Goal: Book appointment/travel/reservation

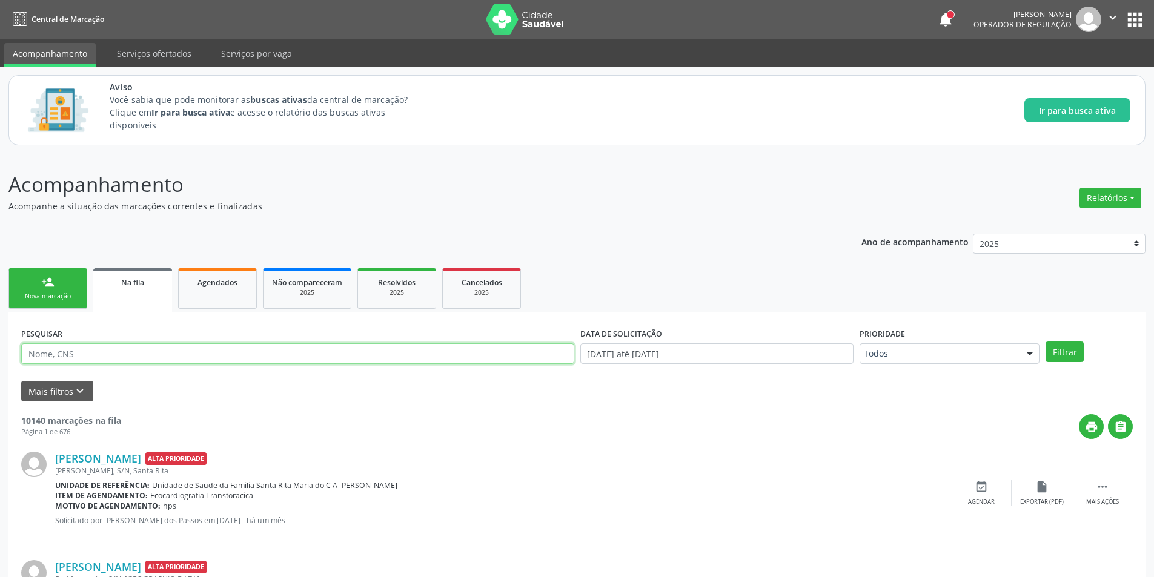
click at [76, 351] on input "text" at bounding box center [297, 353] width 553 height 21
paste input "705007221255453"
type input "705007221255453"
click at [1045, 342] on button "Filtrar" at bounding box center [1064, 352] width 38 height 21
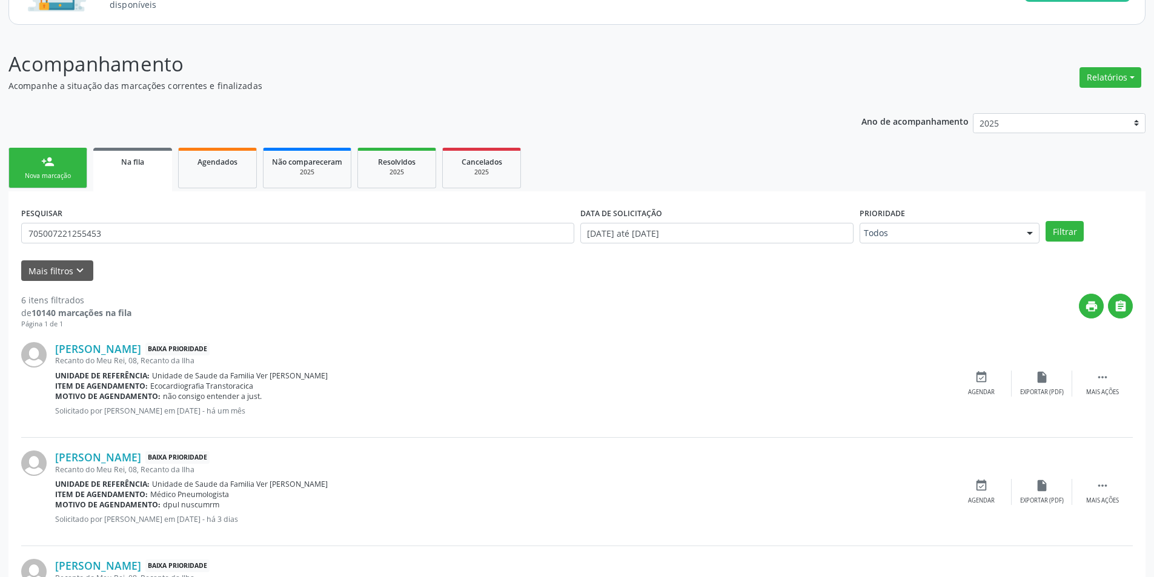
scroll to position [121, 0]
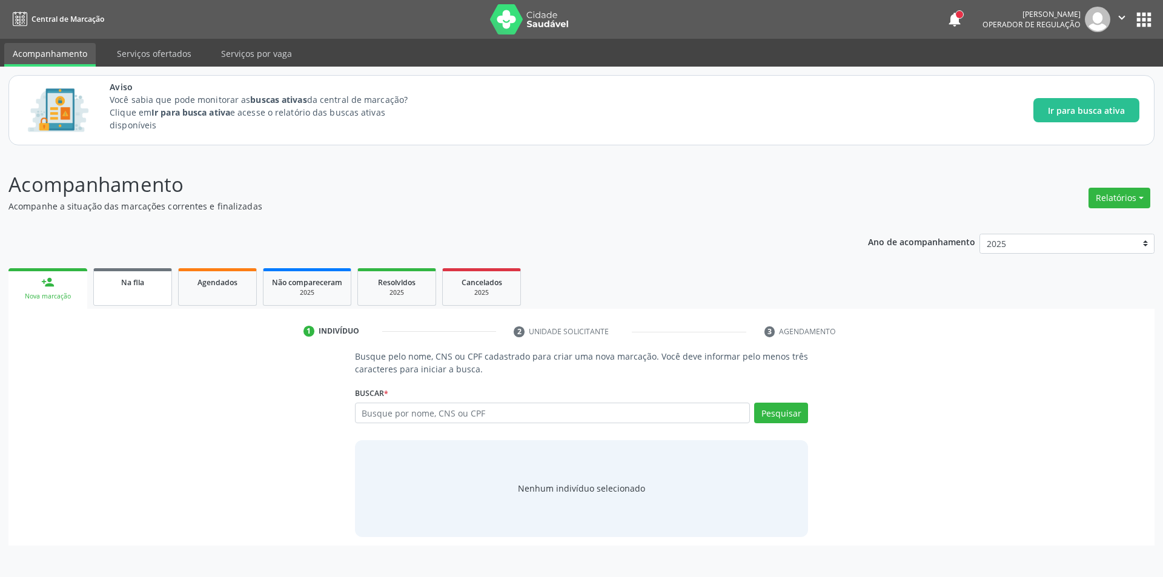
click at [145, 300] on link "Na fila" at bounding box center [132, 287] width 79 height 38
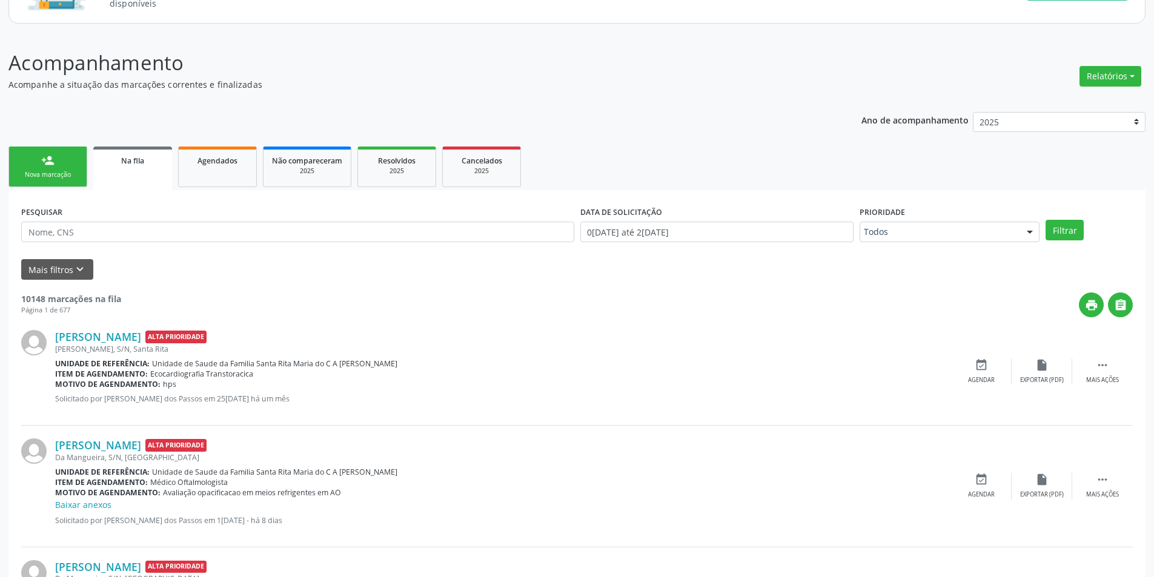
scroll to position [121, 0]
click at [73, 267] on icon "keyboard_arrow_down" at bounding box center [79, 269] width 13 height 13
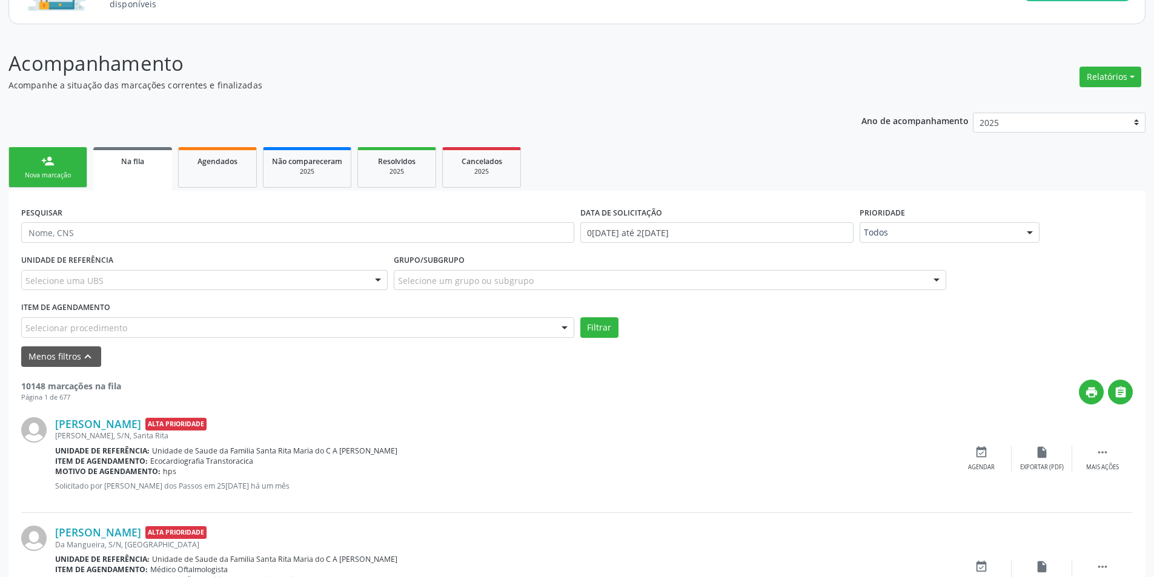
click at [145, 326] on div "Selecionar procedimento" at bounding box center [297, 327] width 553 height 21
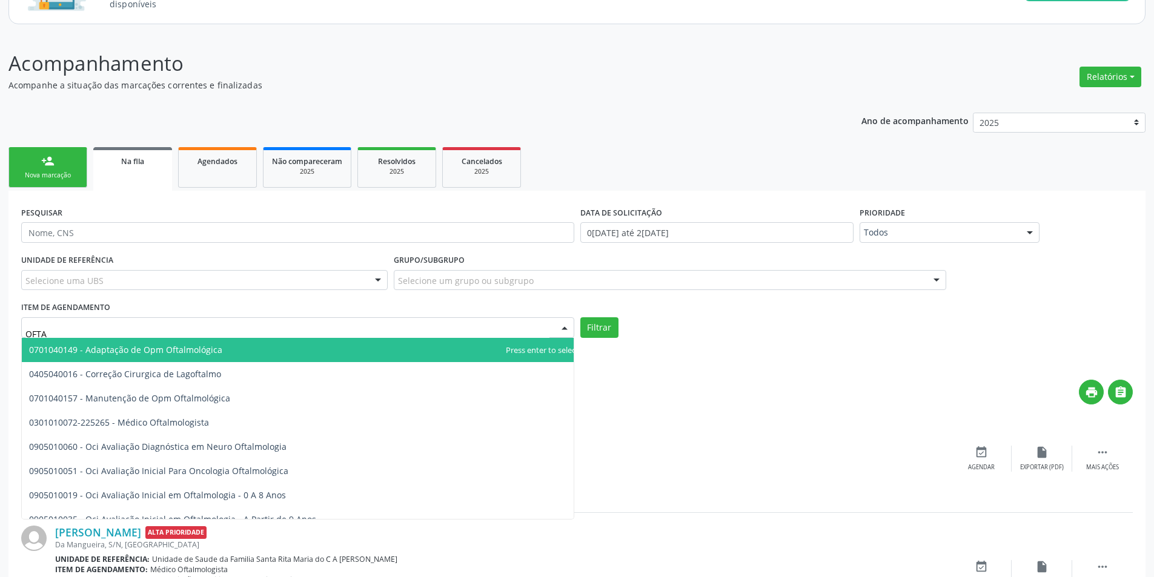
type input "OFTAL"
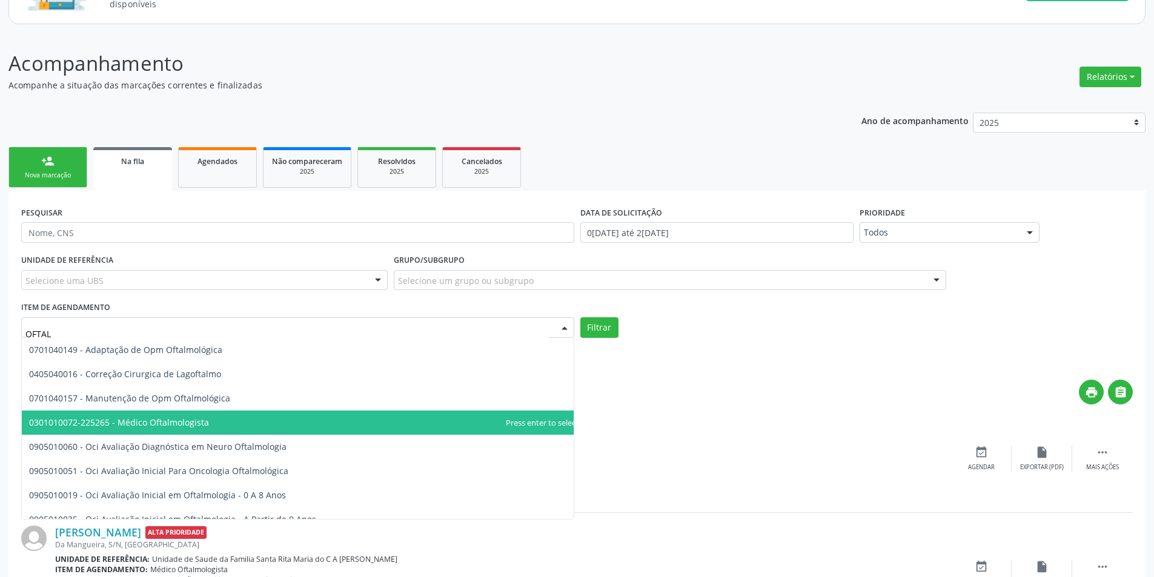
click at [194, 425] on span "0301010072-225265 - Médico Oftalmologista" at bounding box center [119, 423] width 180 height 12
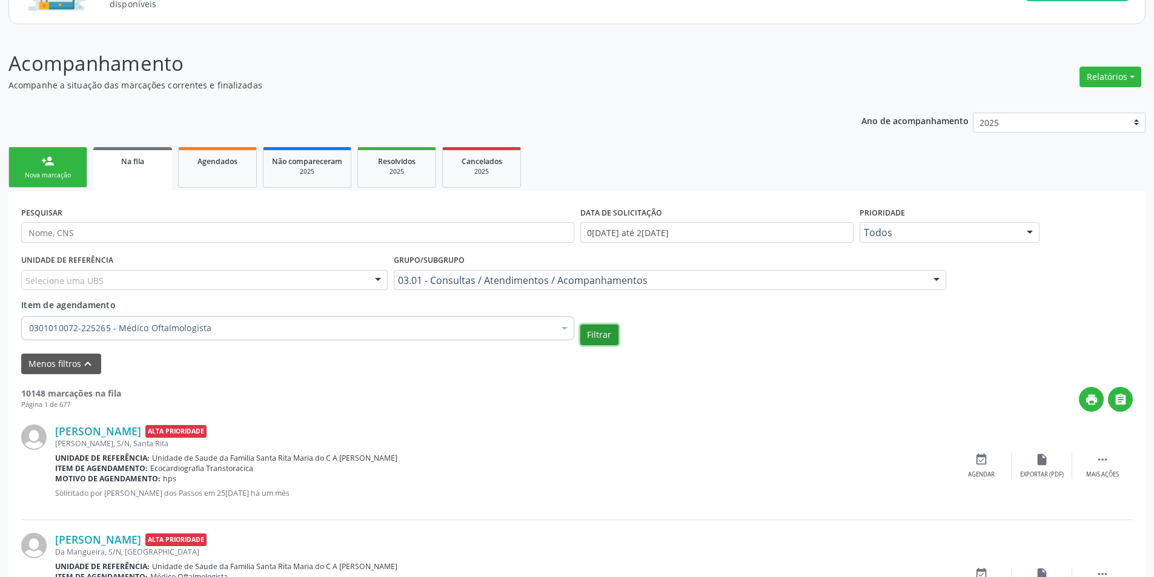
click at [605, 336] on button "Filtrar" at bounding box center [599, 335] width 38 height 21
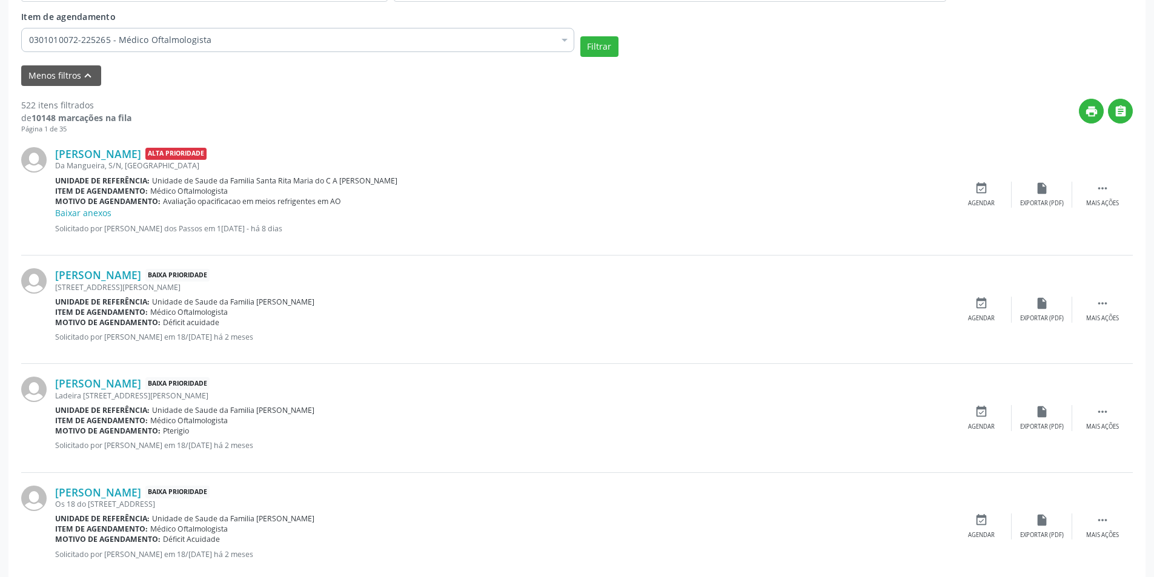
scroll to position [424, 0]
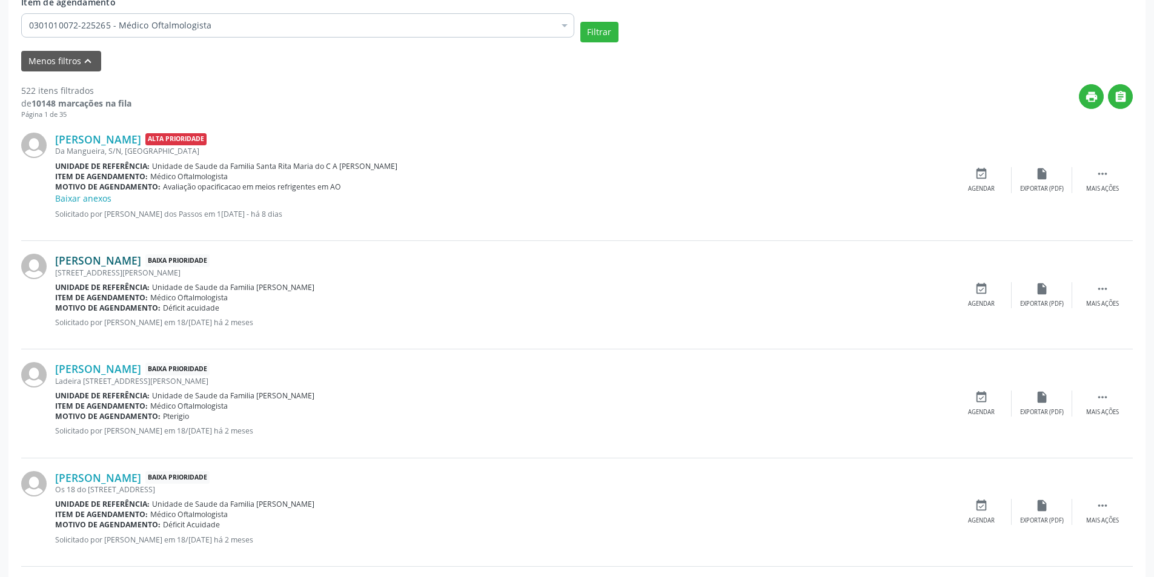
click at [141, 263] on link "[PERSON_NAME]" at bounding box center [98, 260] width 86 height 13
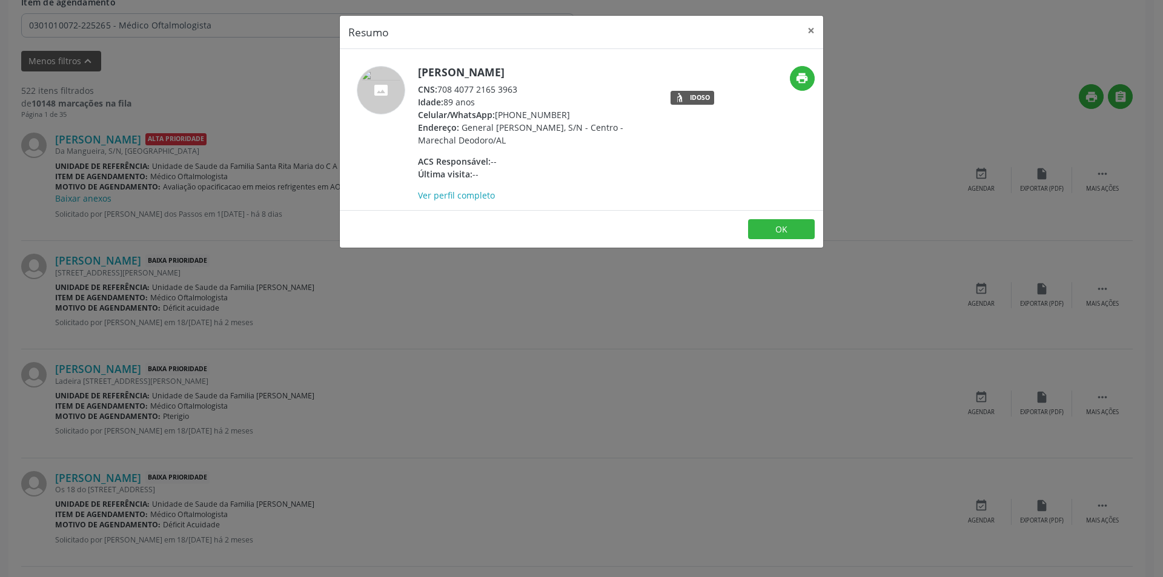
drag, startPoint x: 439, startPoint y: 88, endPoint x: 520, endPoint y: 91, distance: 81.2
click at [520, 91] on div "CNS: 708 4077 2165 3963" at bounding box center [536, 89] width 236 height 13
copy div "708 4077 2165 3963"
click at [774, 227] on button "OK" at bounding box center [781, 229] width 67 height 21
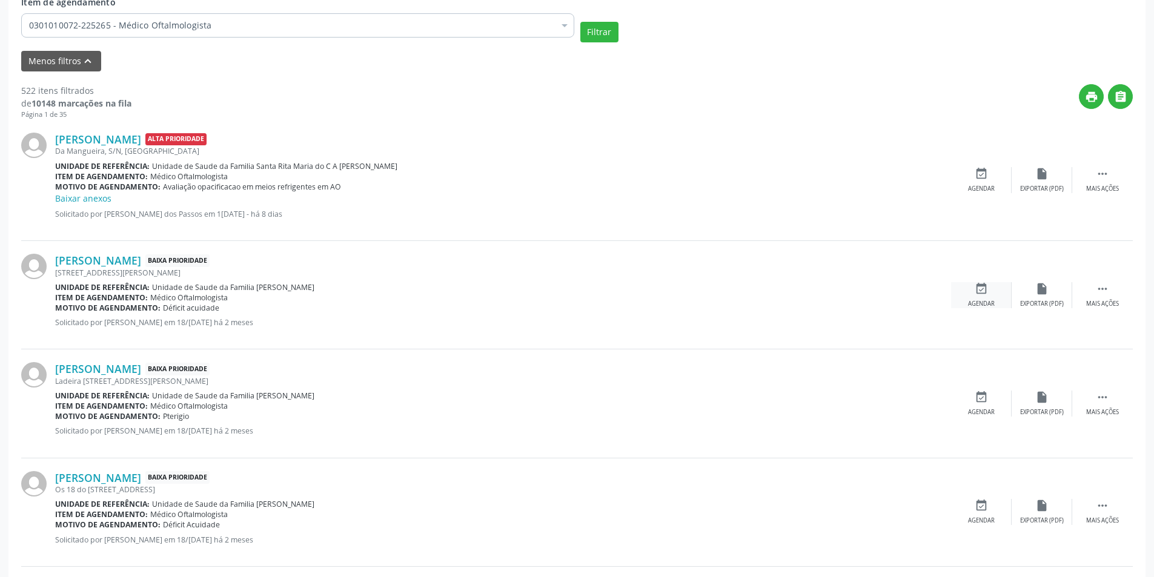
click at [972, 293] on div "event_available Agendar" at bounding box center [981, 295] width 61 height 26
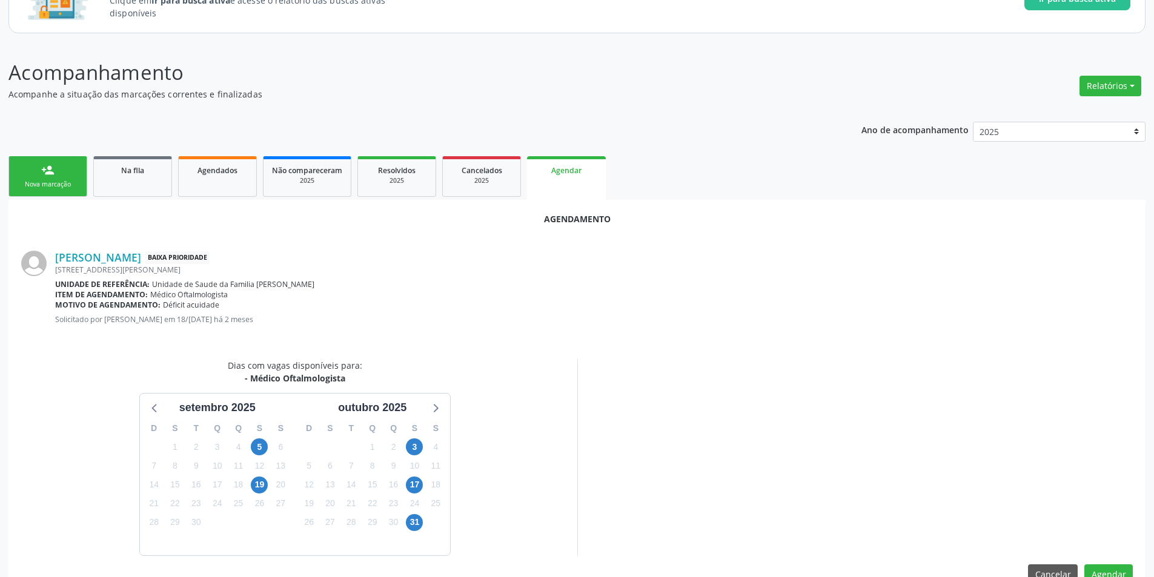
scroll to position [141, 0]
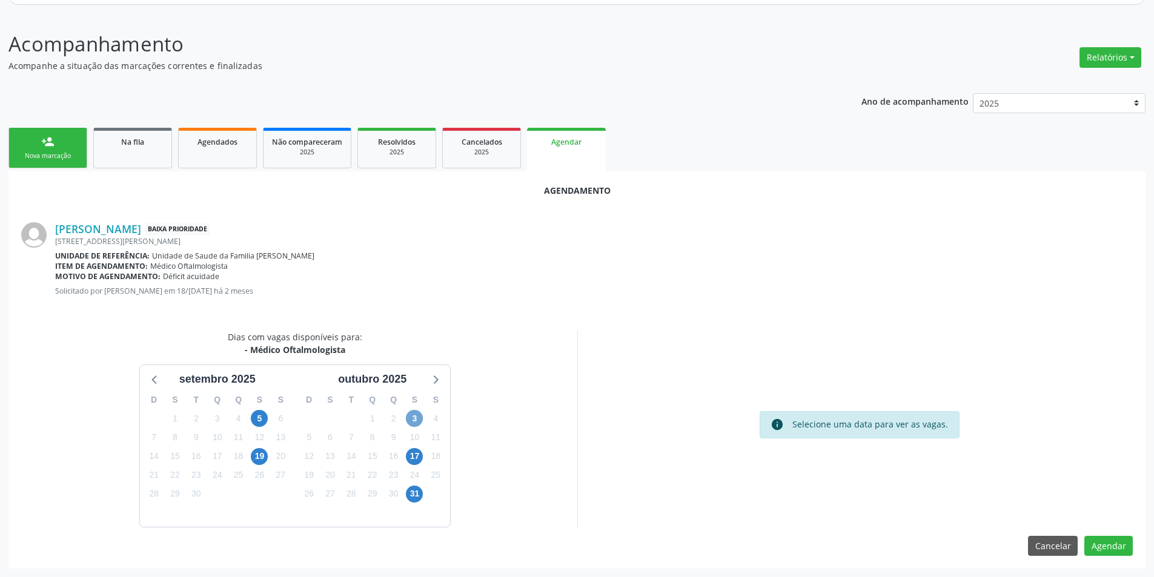
click at [416, 418] on span "3" at bounding box center [414, 418] width 17 height 17
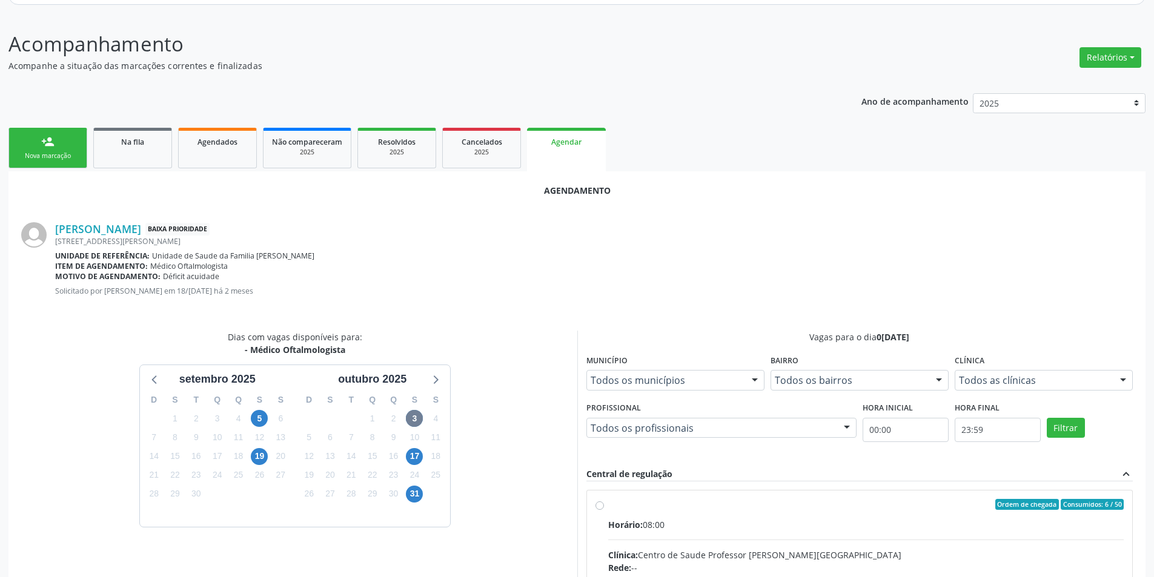
click at [600, 501] on input "Ordem de chegada Consumidos: 6 / 50 Horário: 08:00 Clínica: Centro de Saude Pro…" at bounding box center [599, 504] width 8 height 11
radio input "true"
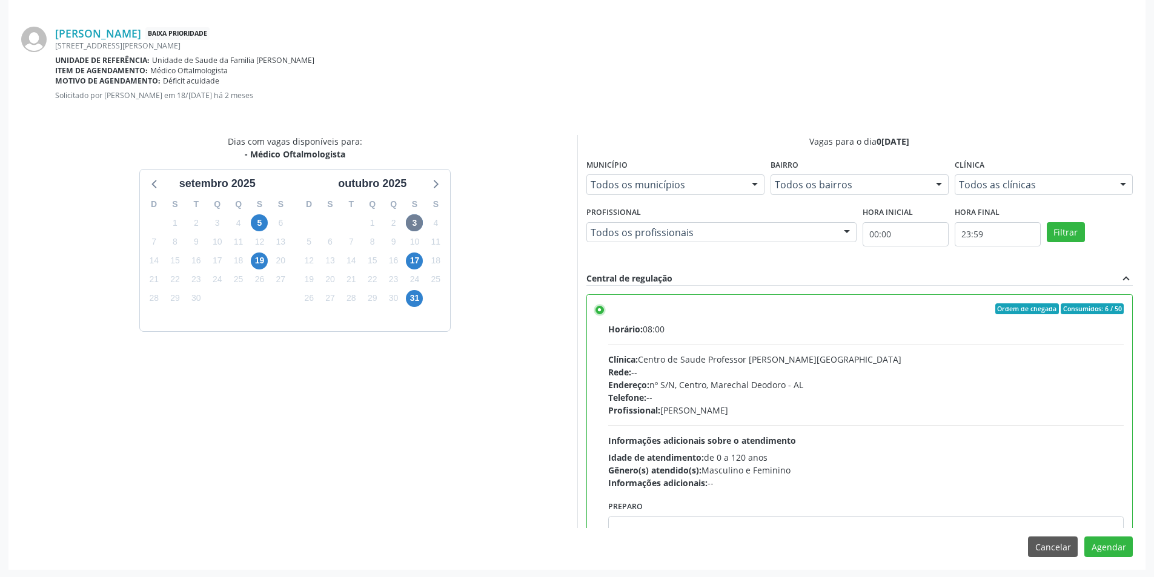
scroll to position [337, 0]
click at [1124, 549] on button "Agendar" at bounding box center [1108, 545] width 48 height 21
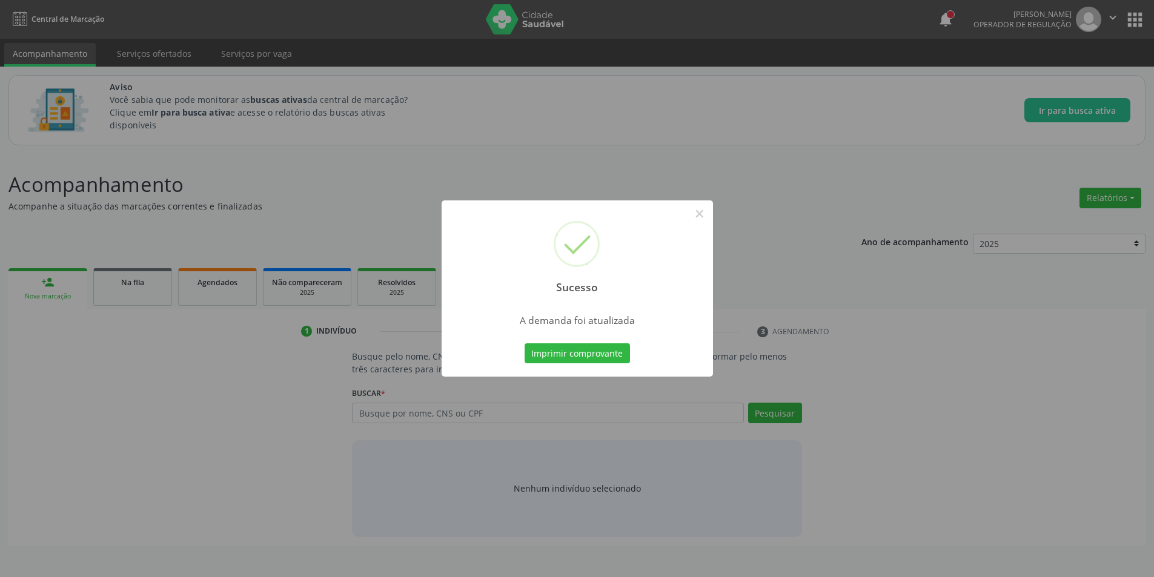
scroll to position [0, 0]
click at [704, 209] on button "×" at bounding box center [703, 213] width 21 height 21
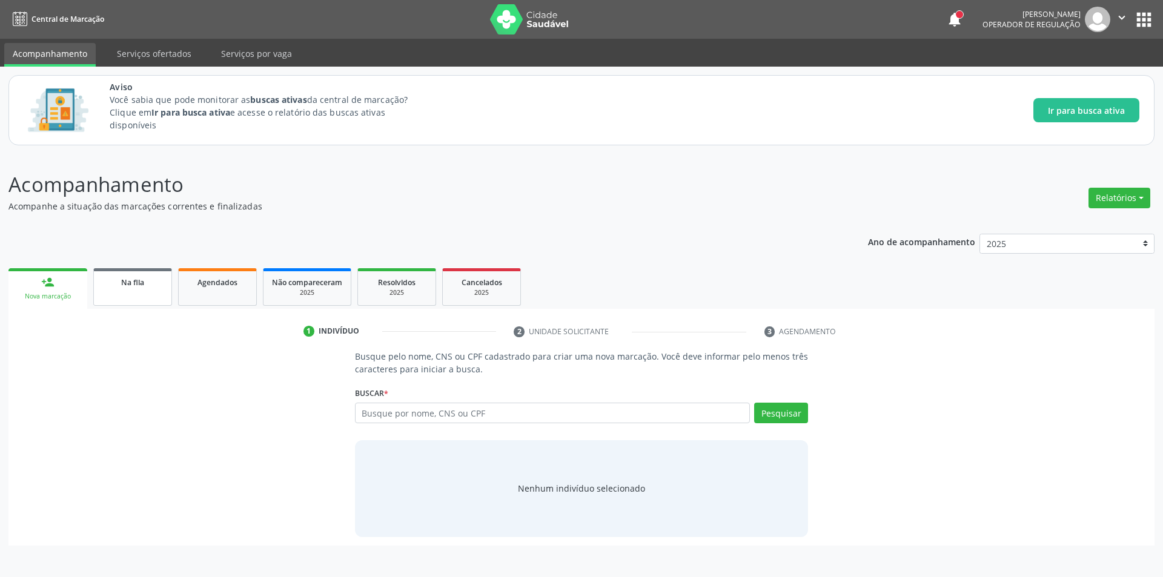
click at [141, 282] on span "Na fila" at bounding box center [132, 282] width 23 height 10
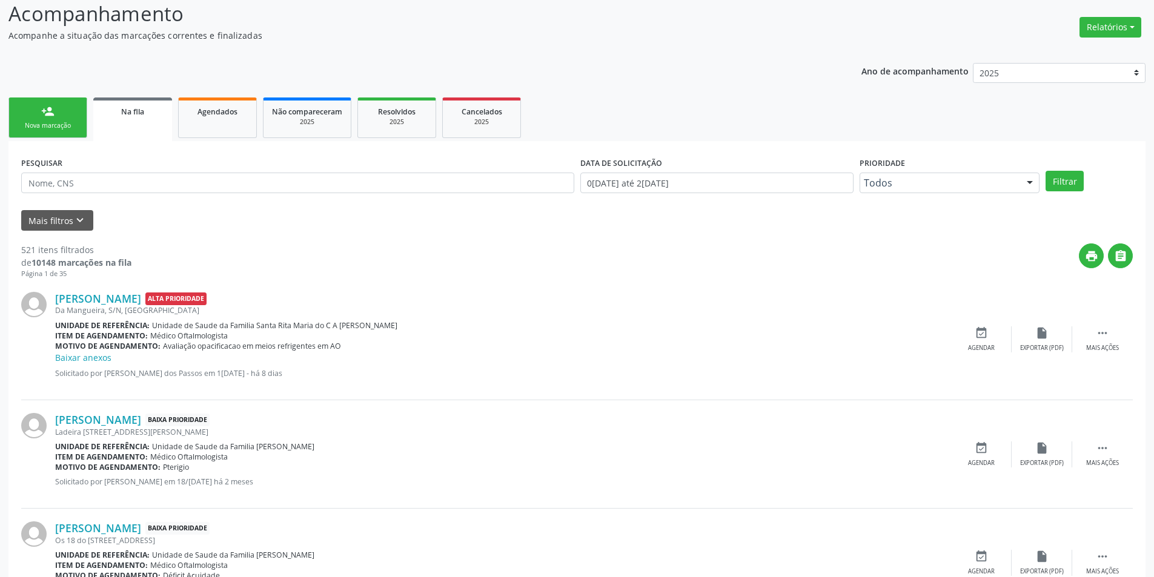
scroll to position [182, 0]
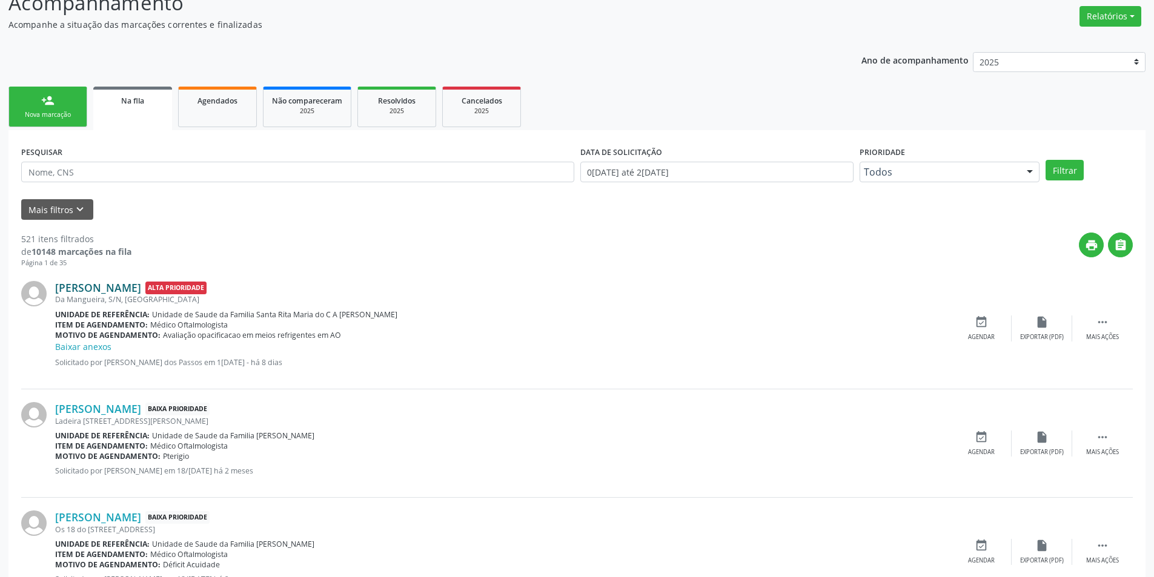
click at [135, 292] on link "[PERSON_NAME]" at bounding box center [98, 287] width 86 height 13
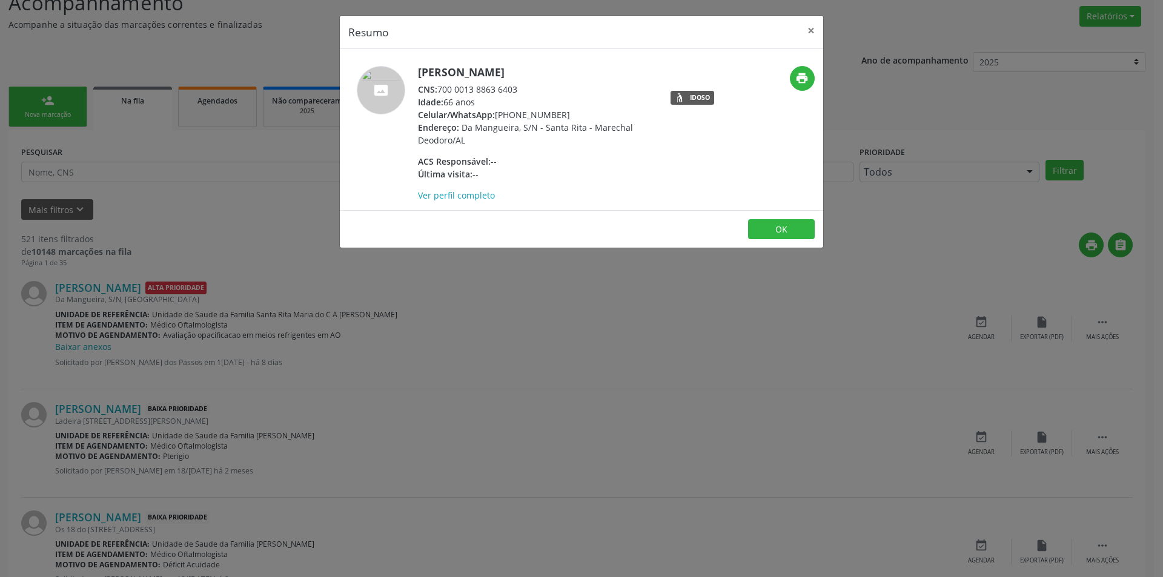
drag, startPoint x: 440, startPoint y: 87, endPoint x: 531, endPoint y: 87, distance: 90.8
click at [531, 87] on div "CNS: 700 0013 8863 6403" at bounding box center [536, 89] width 236 height 13
copy div "700 0013 8863 6403"
click at [767, 219] on button "OK" at bounding box center [781, 229] width 67 height 21
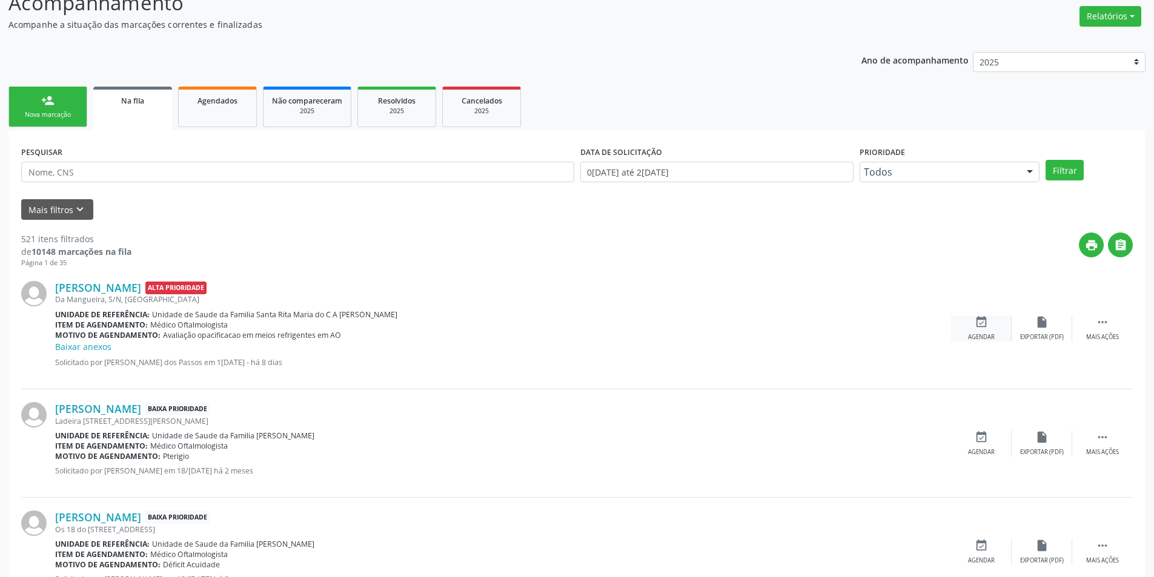
click at [976, 322] on icon "event_available" at bounding box center [980, 322] width 13 height 13
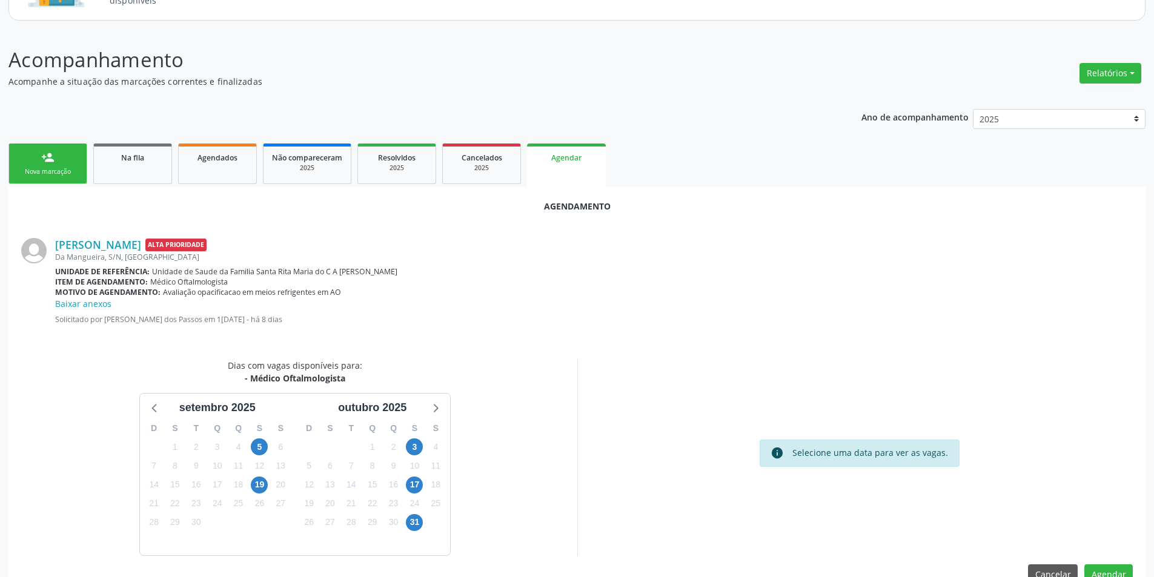
scroll to position [153, 0]
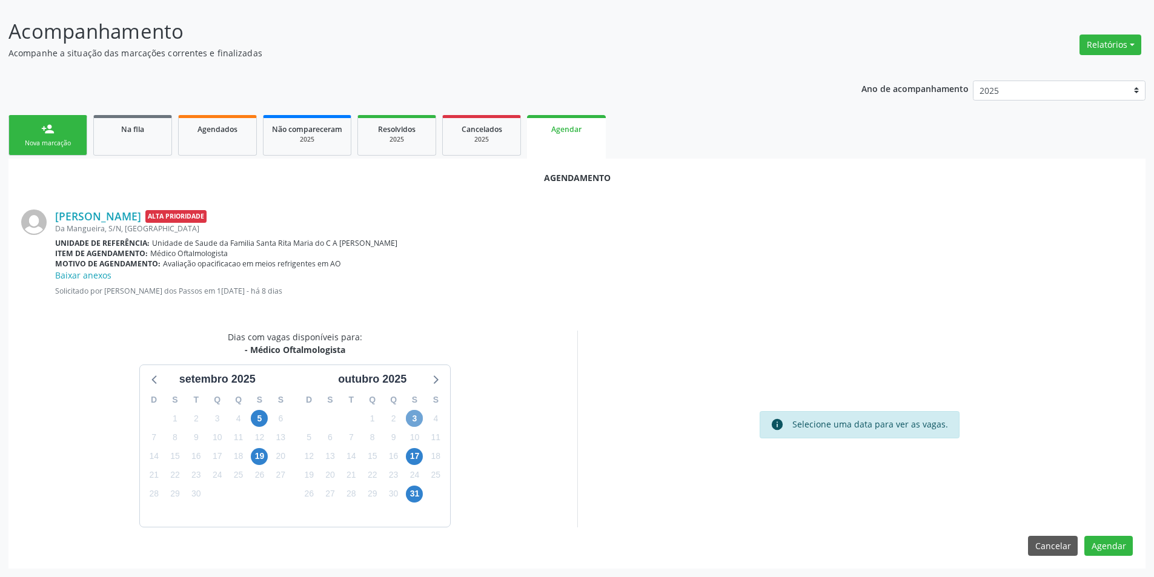
click at [414, 417] on span "3" at bounding box center [414, 418] width 17 height 17
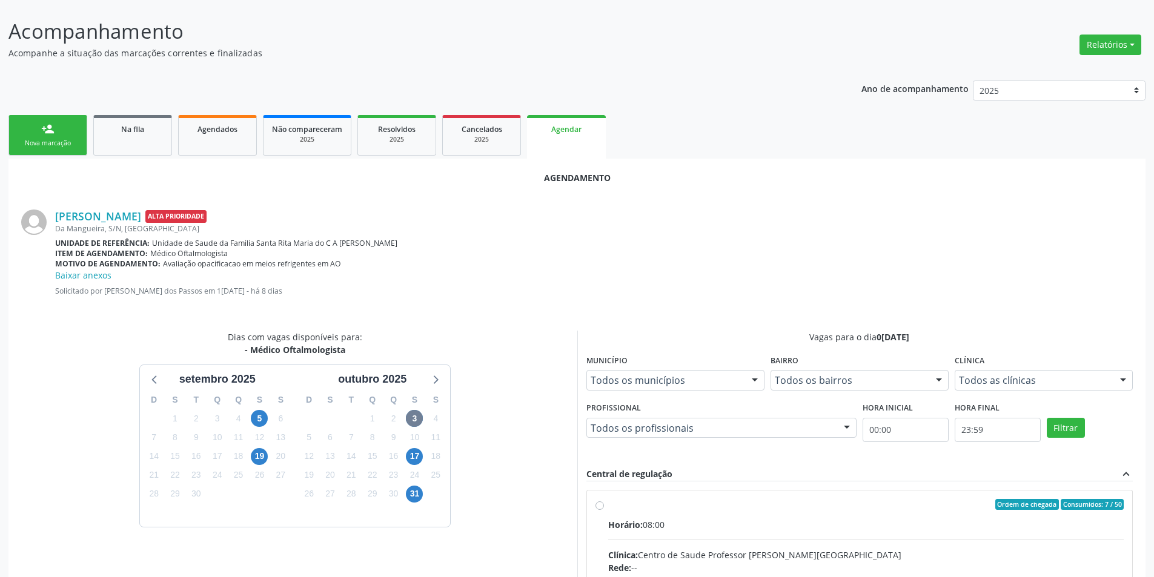
click at [601, 505] on input "Ordem de chegada Consumidos: 7 / 50 Horário: 08:00 Clínica: Centro de Saude Pro…" at bounding box center [599, 504] width 8 height 11
radio input "true"
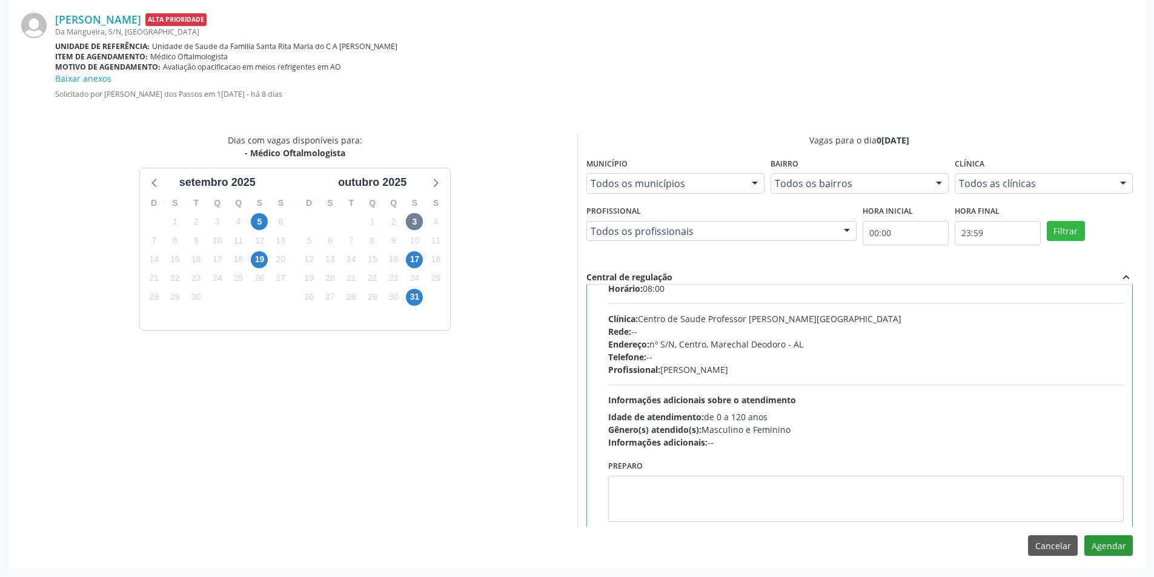
scroll to position [60, 0]
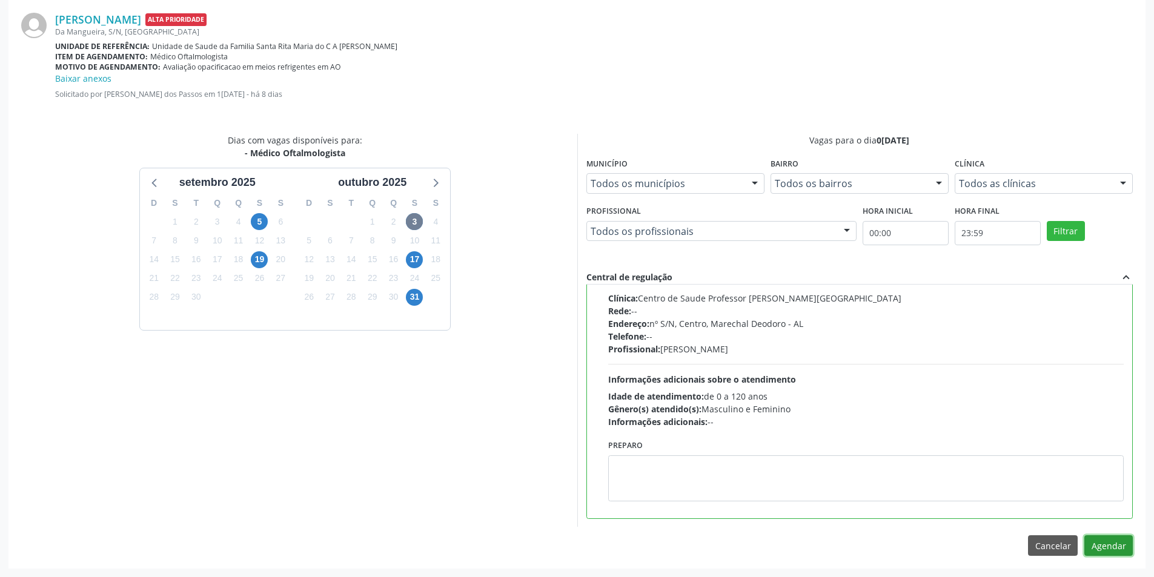
click at [1112, 546] on button "Agendar" at bounding box center [1108, 545] width 48 height 21
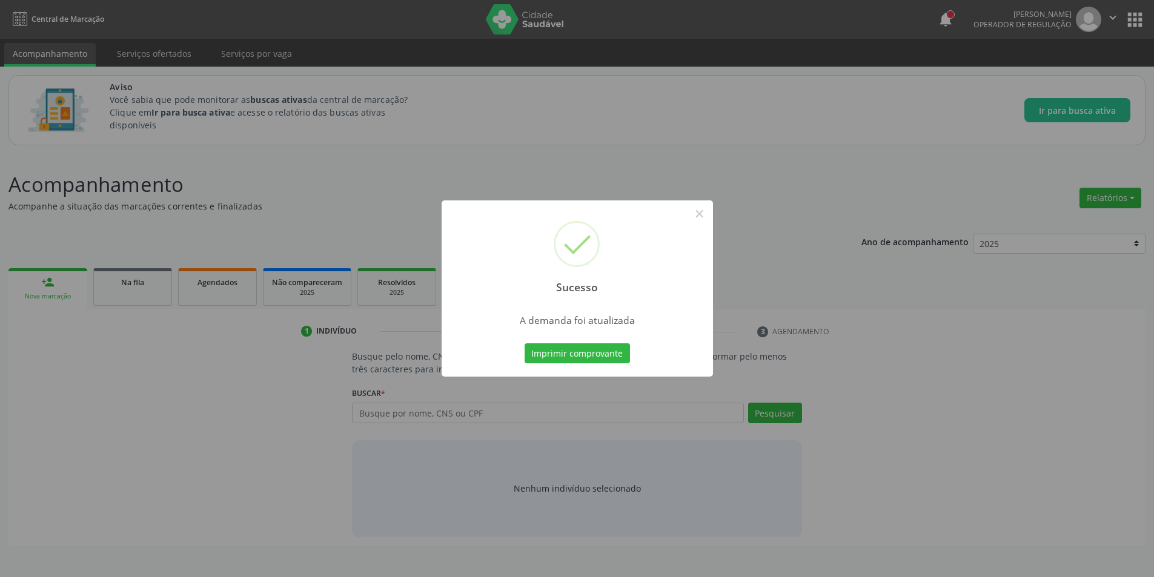
scroll to position [0, 0]
click at [704, 213] on button "×" at bounding box center [703, 213] width 21 height 21
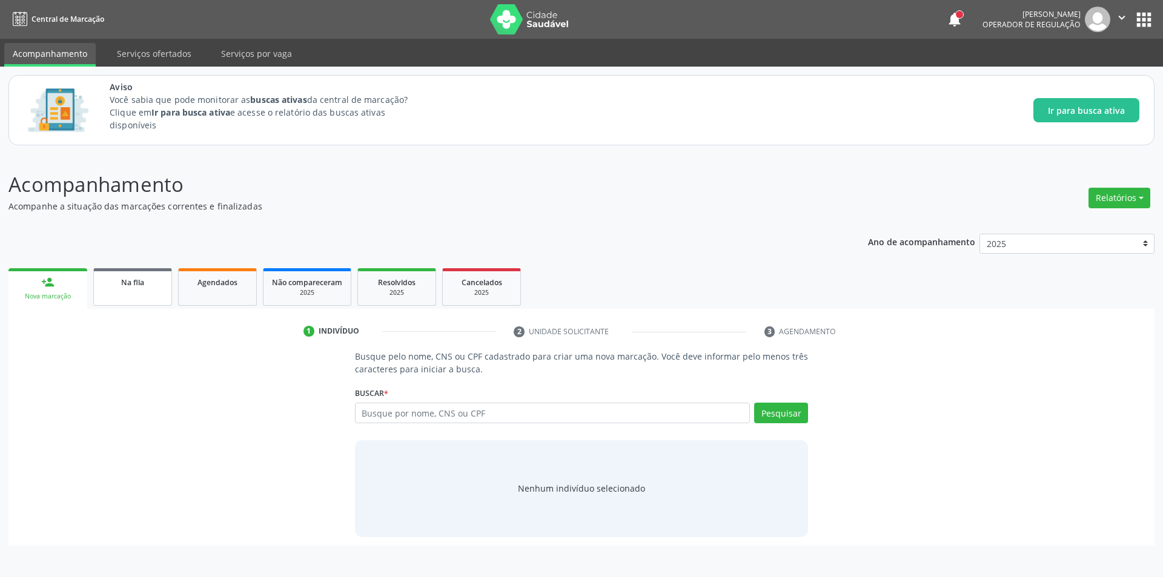
click at [138, 299] on link "Na fila" at bounding box center [132, 287] width 79 height 38
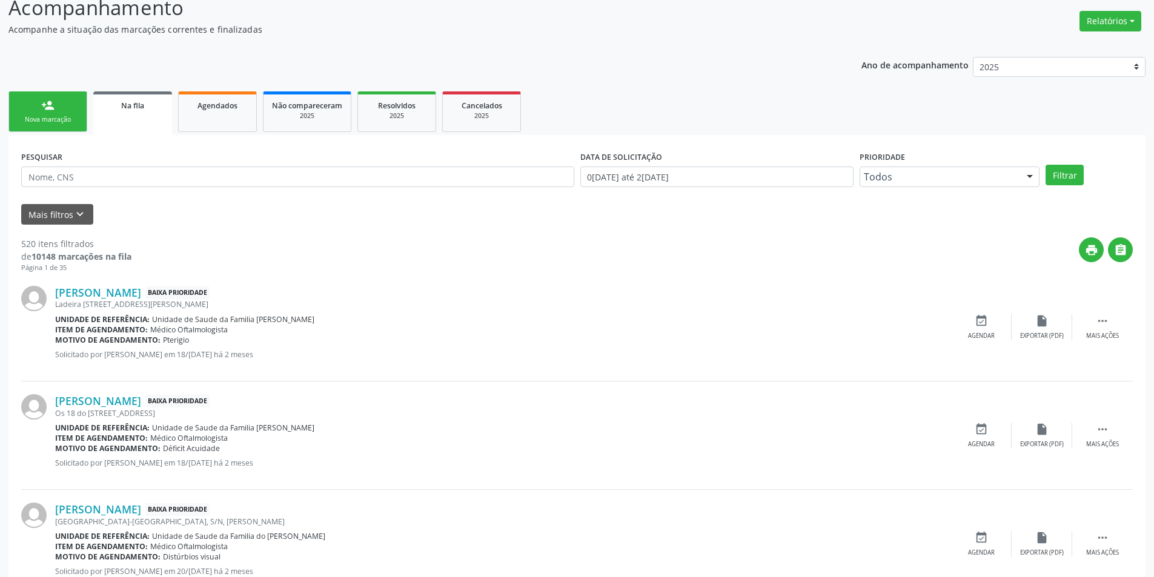
scroll to position [182, 0]
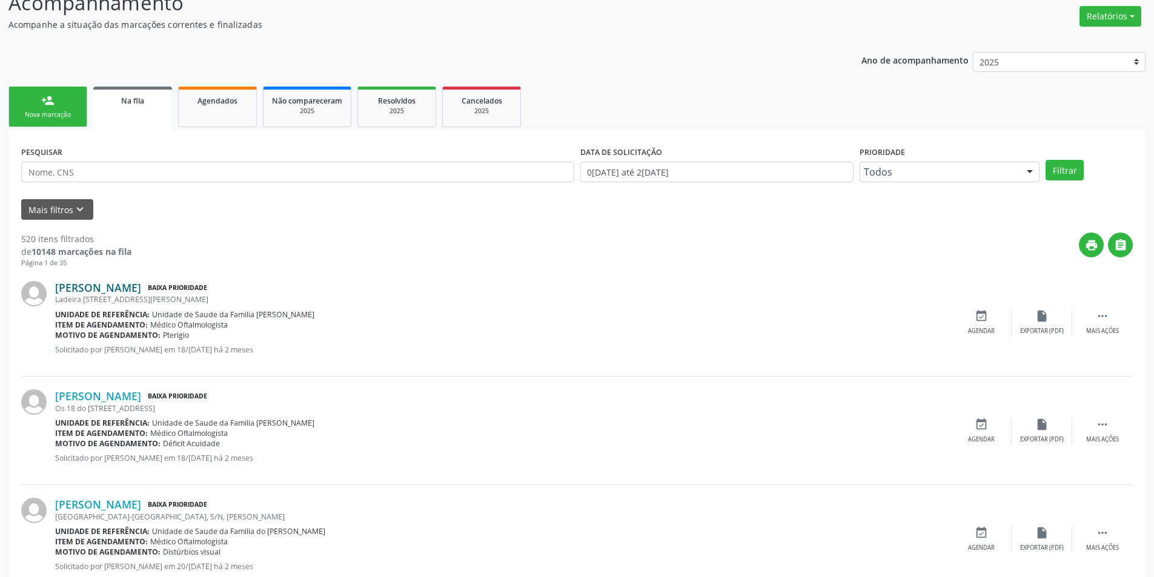
click at [141, 289] on link "[PERSON_NAME]" at bounding box center [98, 287] width 86 height 13
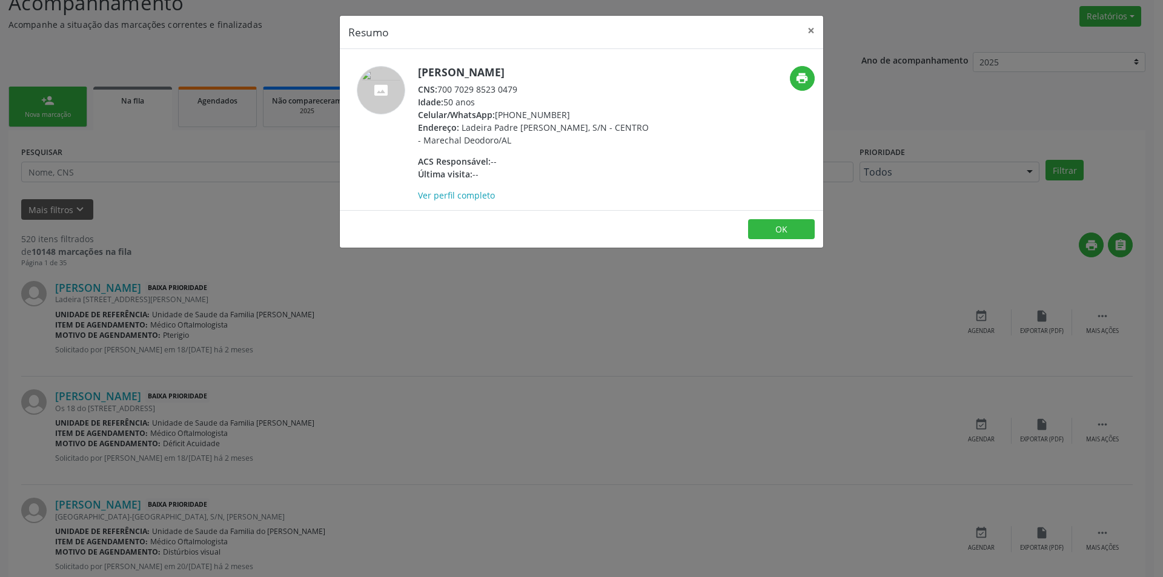
drag, startPoint x: 440, startPoint y: 88, endPoint x: 528, endPoint y: 88, distance: 87.8
click at [528, 88] on div "CNS: 700 7029 8523 0479" at bounding box center [536, 89] width 236 height 13
copy div "700 7029 8523 0479"
click at [773, 231] on button "OK" at bounding box center [781, 229] width 67 height 21
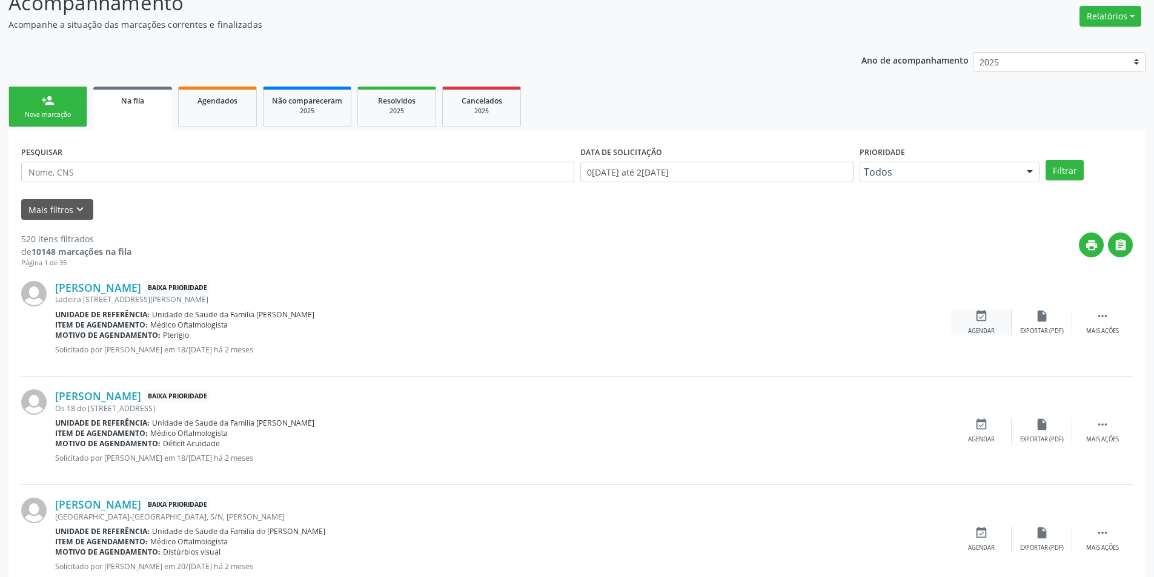
click at [979, 316] on icon "event_available" at bounding box center [980, 315] width 13 height 13
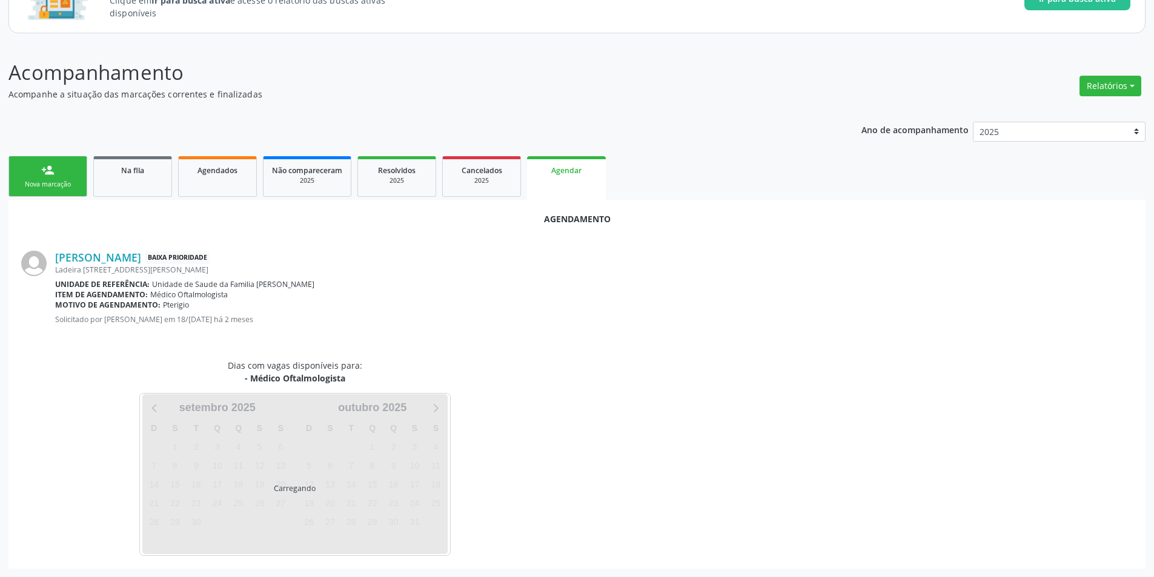
scroll to position [141, 0]
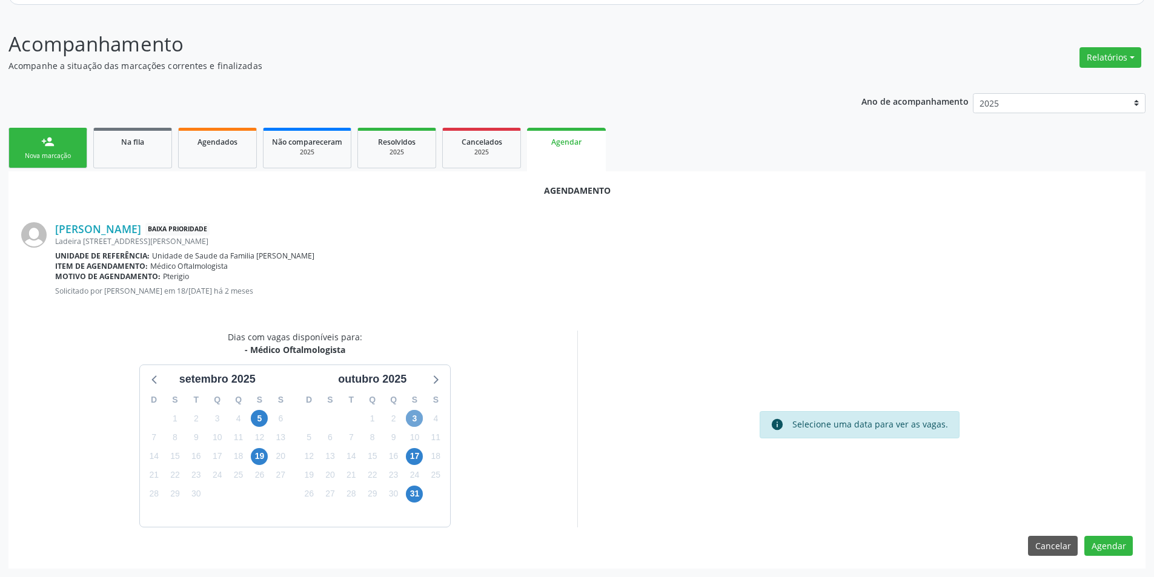
click at [412, 414] on span "3" at bounding box center [414, 418] width 17 height 17
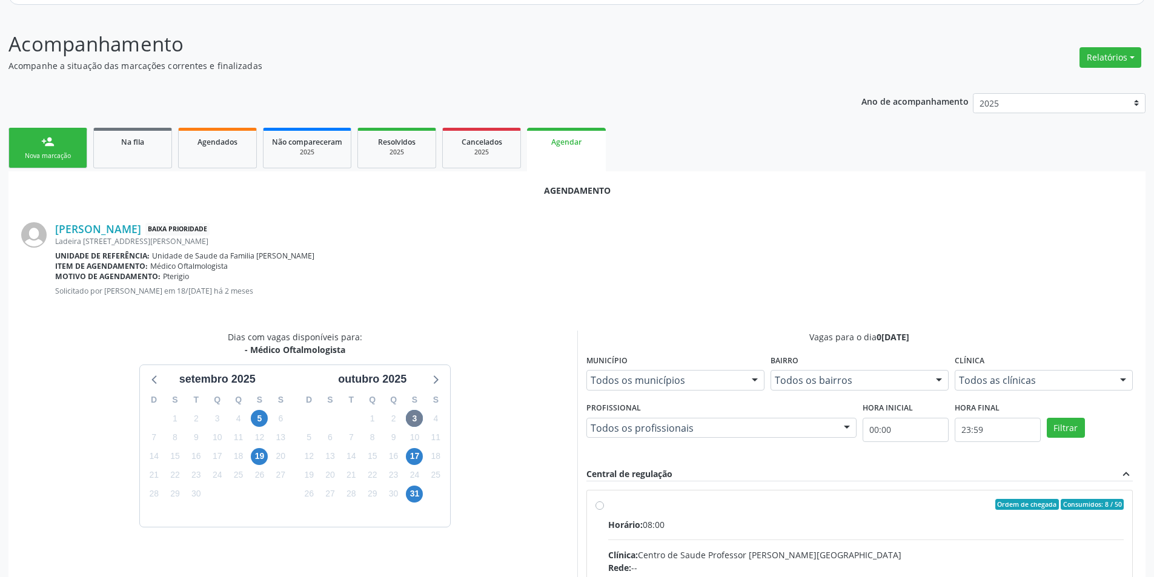
click at [603, 504] on input "Ordem de chegada Consumidos: 8 / 50 Horário: 08:00 Clínica: Centro de Saude Pro…" at bounding box center [599, 504] width 8 height 11
radio input "true"
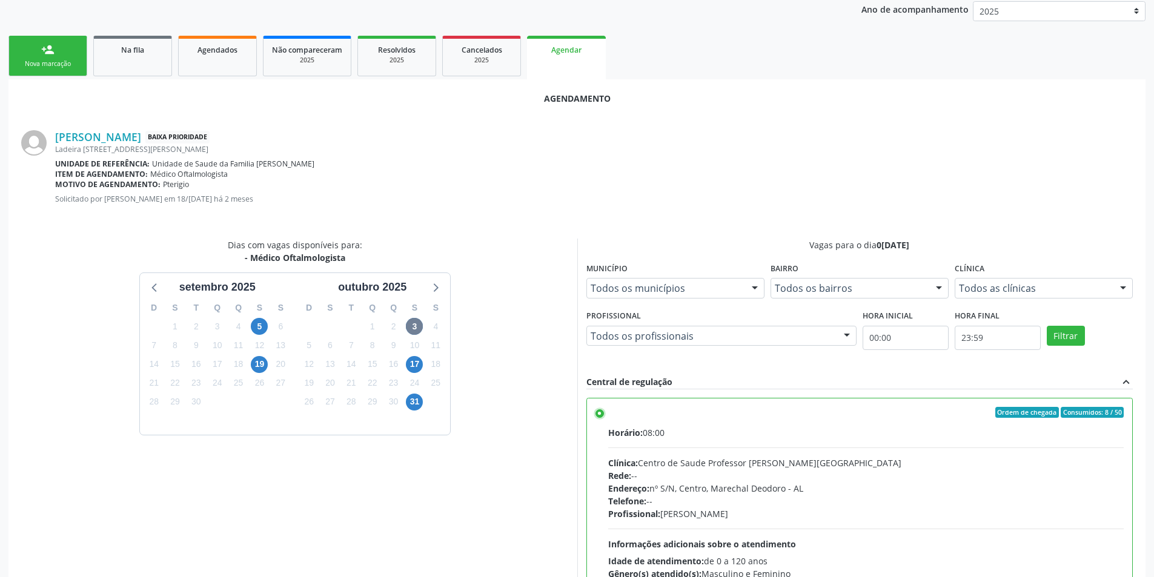
scroll to position [337, 0]
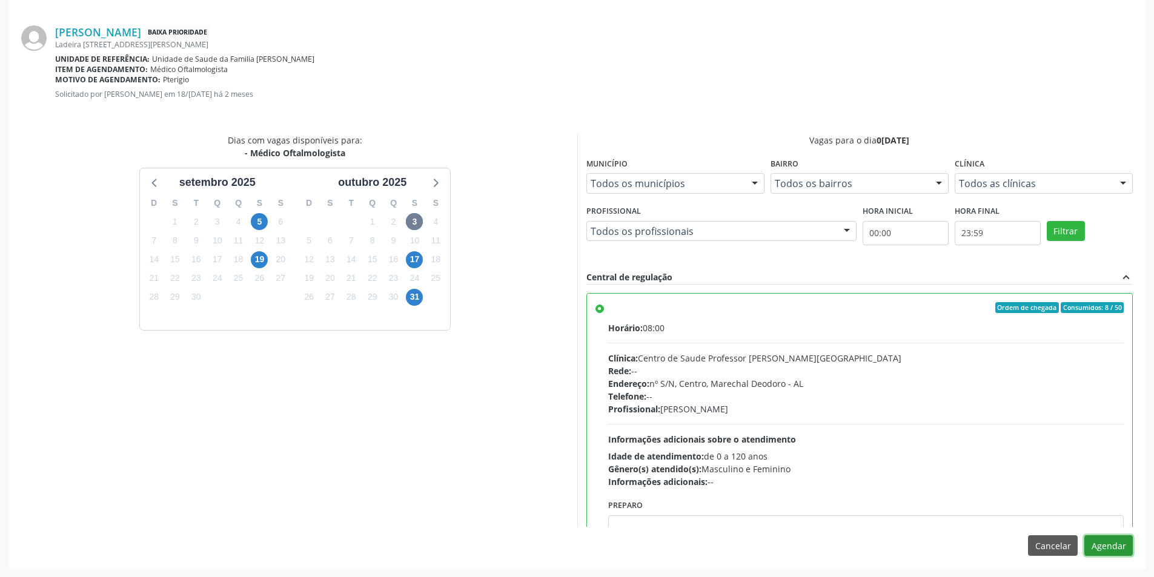
click at [1106, 547] on button "Agendar" at bounding box center [1108, 545] width 48 height 21
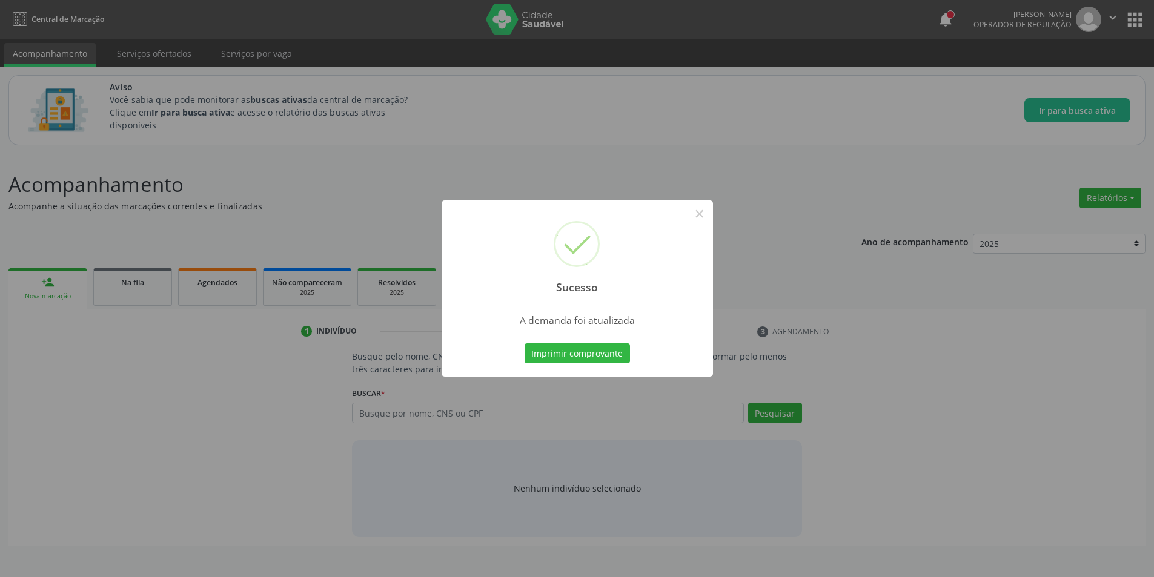
scroll to position [0, 0]
click at [704, 217] on button "×" at bounding box center [703, 213] width 21 height 21
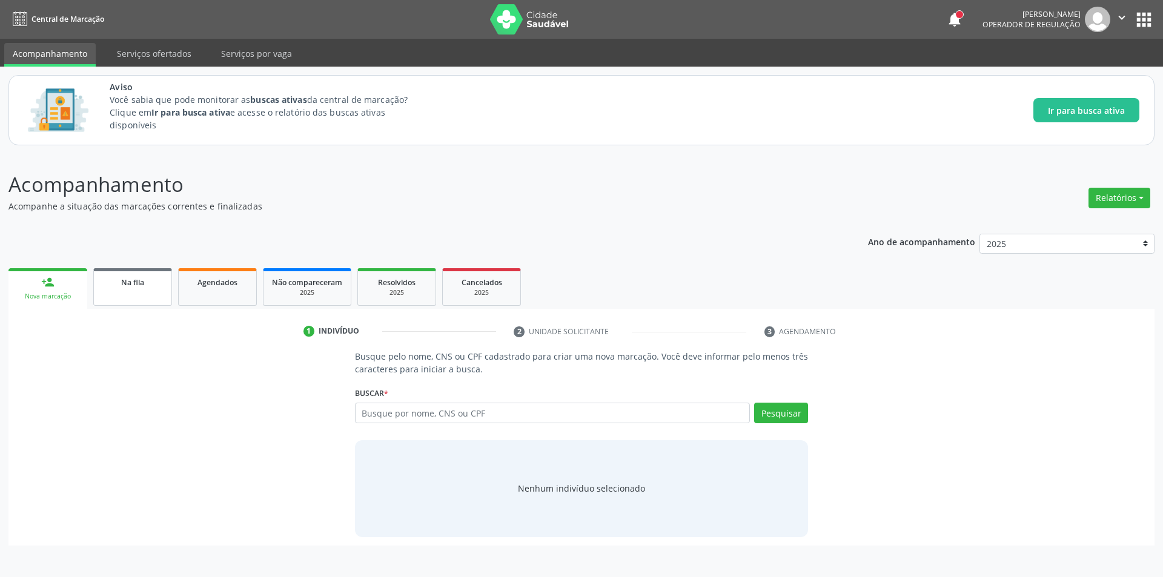
click at [137, 294] on link "Na fila" at bounding box center [132, 287] width 79 height 38
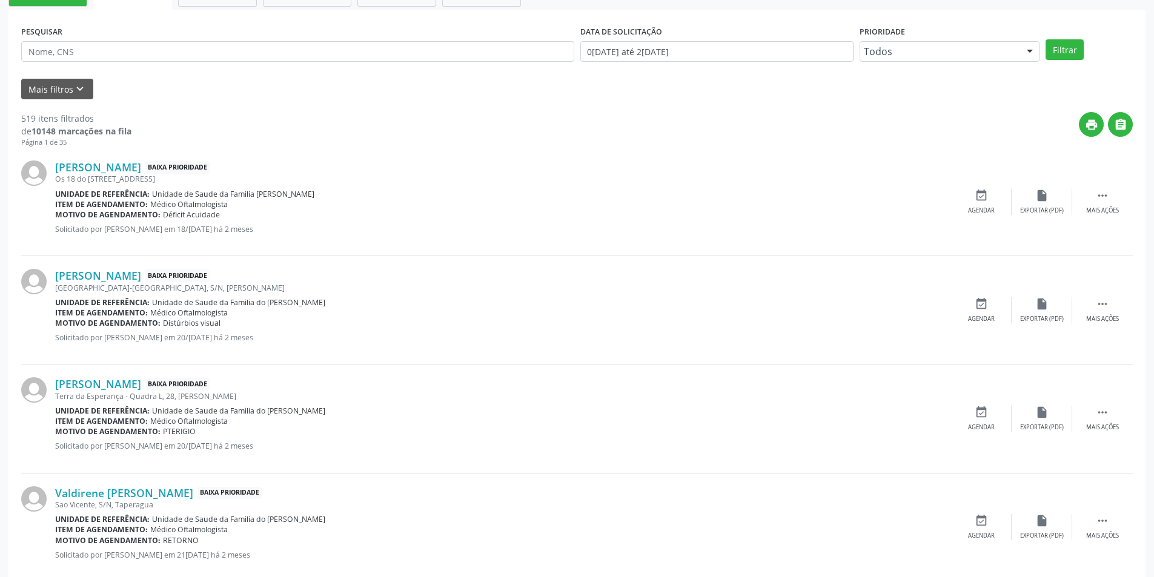
scroll to position [303, 0]
click at [136, 171] on link "[PERSON_NAME]" at bounding box center [98, 166] width 86 height 13
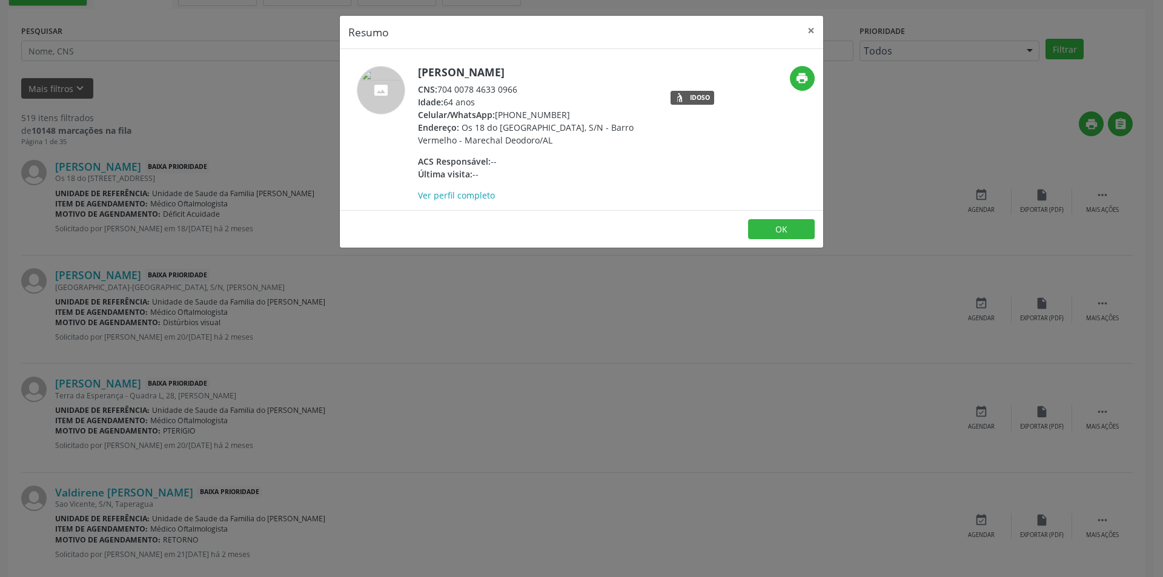
drag, startPoint x: 440, startPoint y: 87, endPoint x: 530, endPoint y: 89, distance: 89.7
click at [530, 89] on div "CNS: 704 0078 4633 0966" at bounding box center [536, 89] width 236 height 13
copy div "704 0078 4633 0966"
click at [796, 225] on button "OK" at bounding box center [781, 229] width 67 height 21
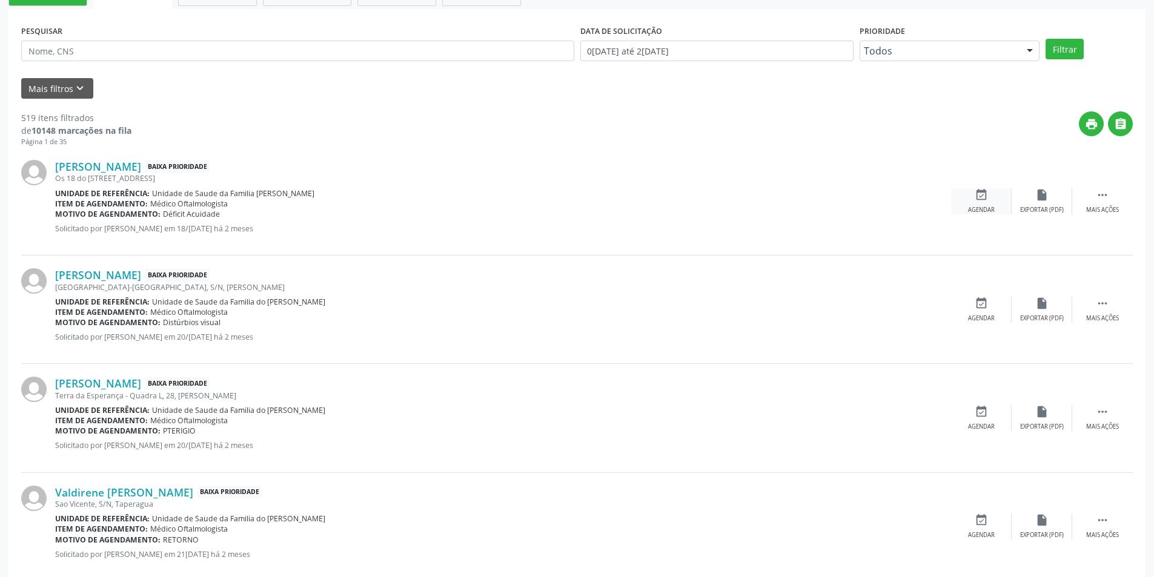
click at [981, 200] on icon "event_available" at bounding box center [980, 194] width 13 height 13
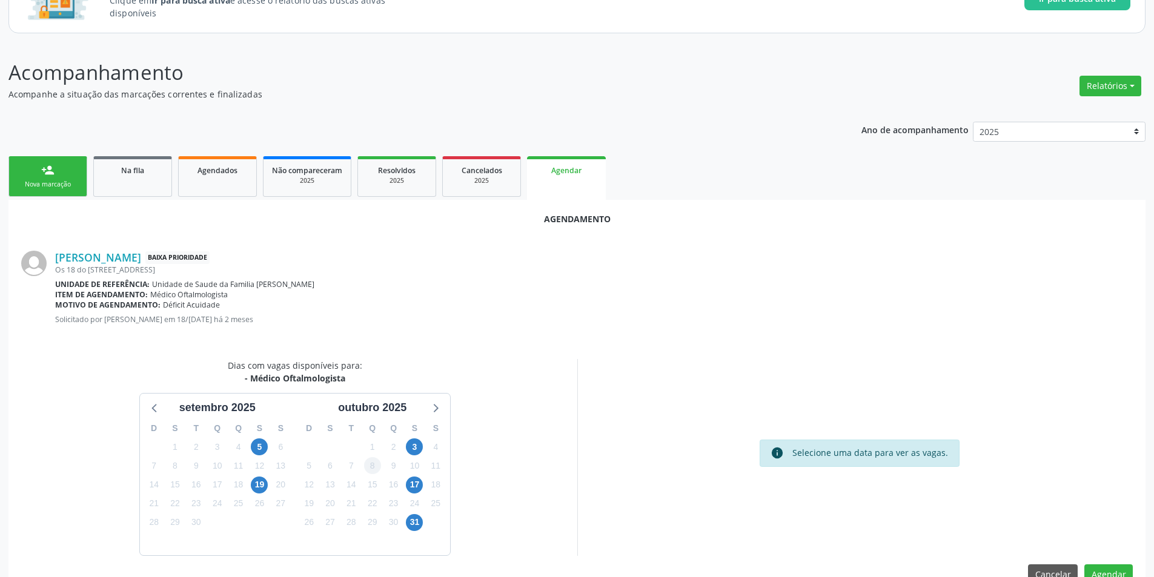
scroll to position [141, 0]
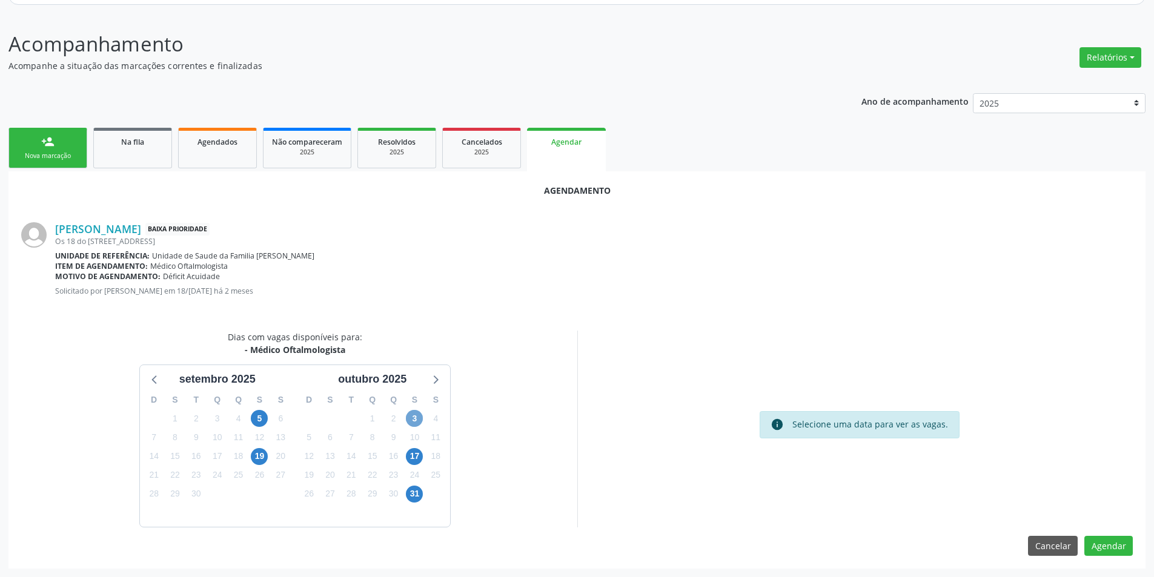
click at [417, 423] on span "3" at bounding box center [414, 418] width 17 height 17
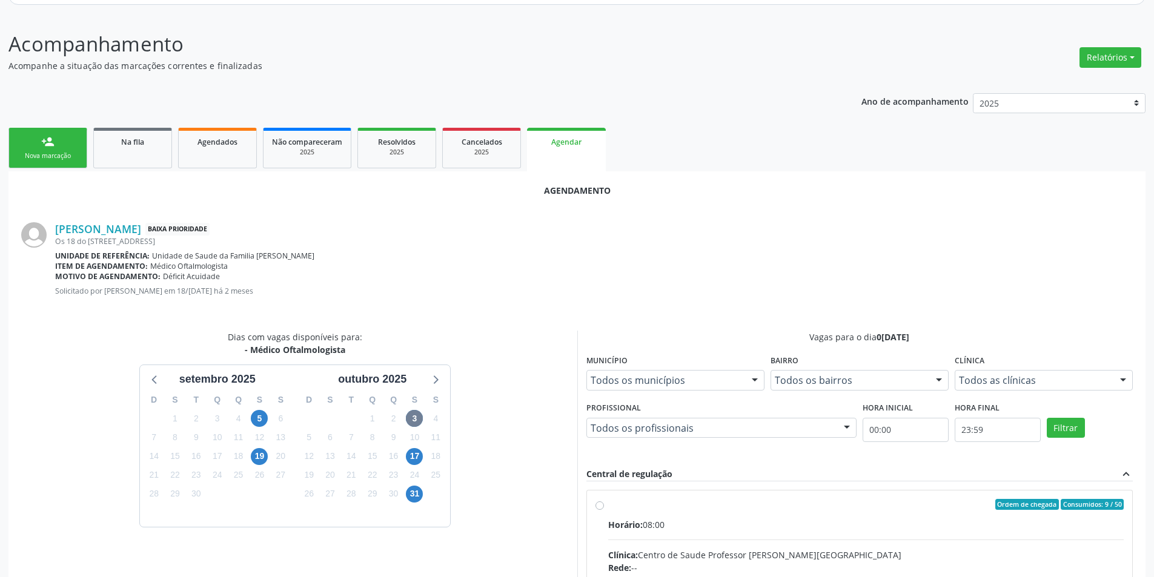
click at [598, 506] on input "Ordem de chegada Consumidos: 9 / 50 Horário: 08:00 Clínica: Centro de Saude Pro…" at bounding box center [599, 504] width 8 height 11
radio input "true"
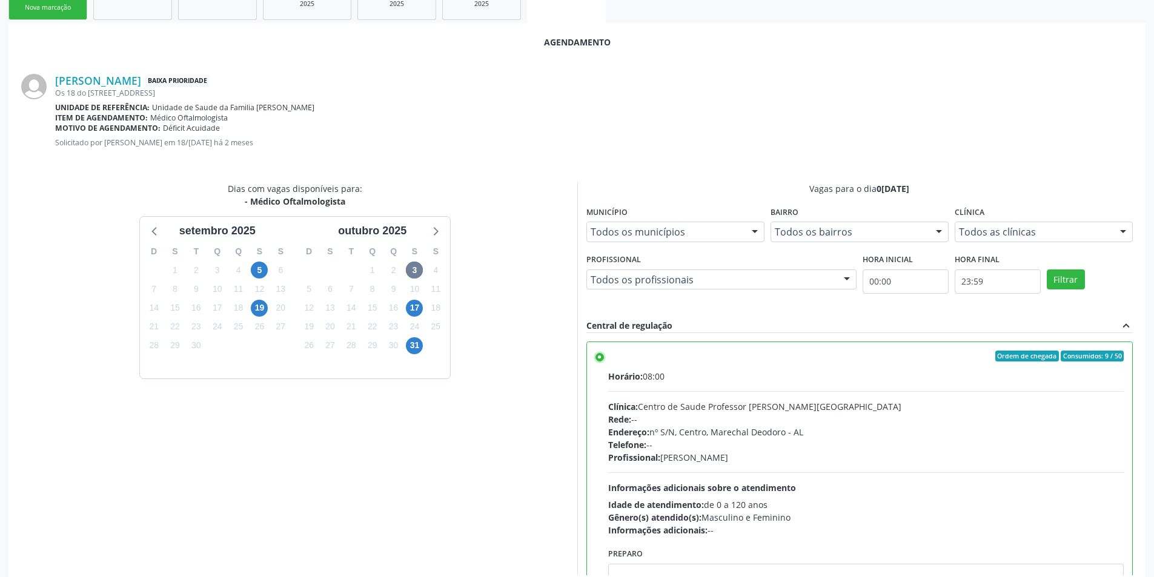
scroll to position [337, 0]
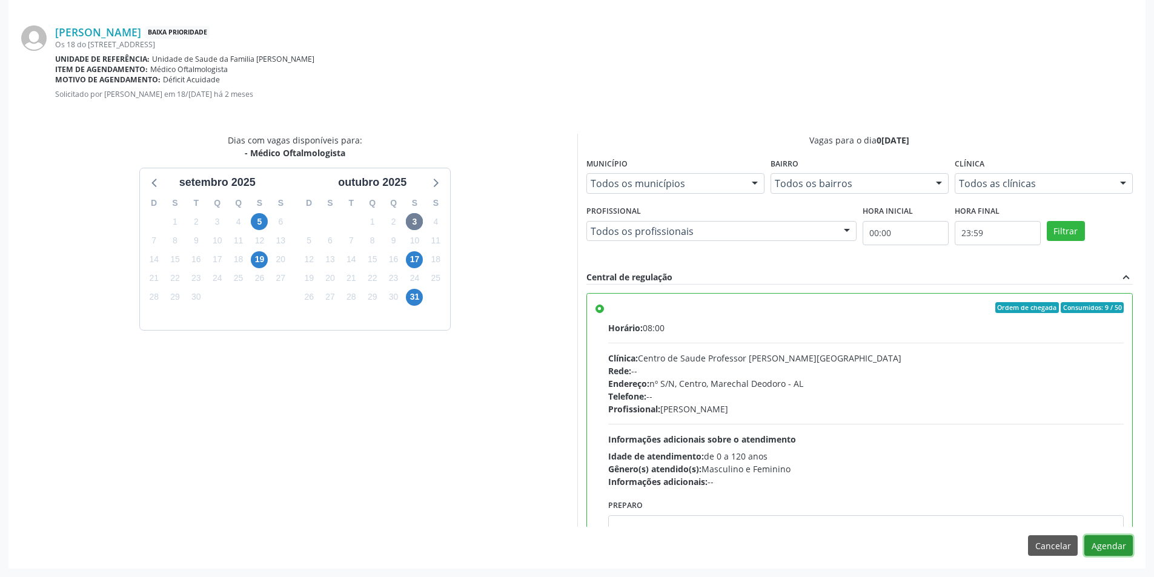
click at [1095, 546] on button "Agendar" at bounding box center [1108, 545] width 48 height 21
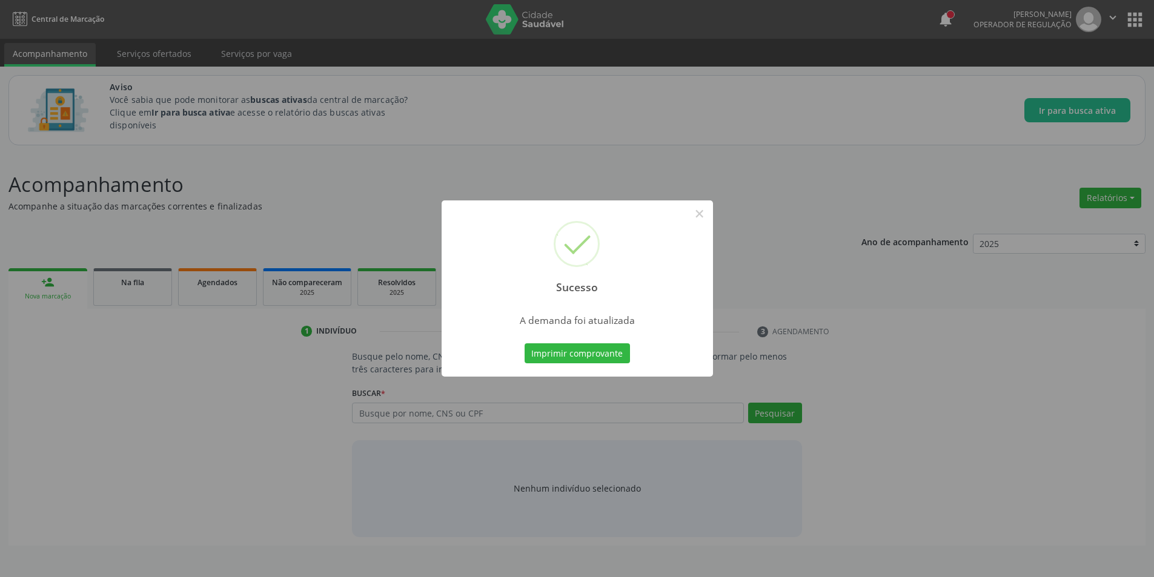
scroll to position [0, 0]
click at [707, 217] on button "×" at bounding box center [703, 213] width 21 height 21
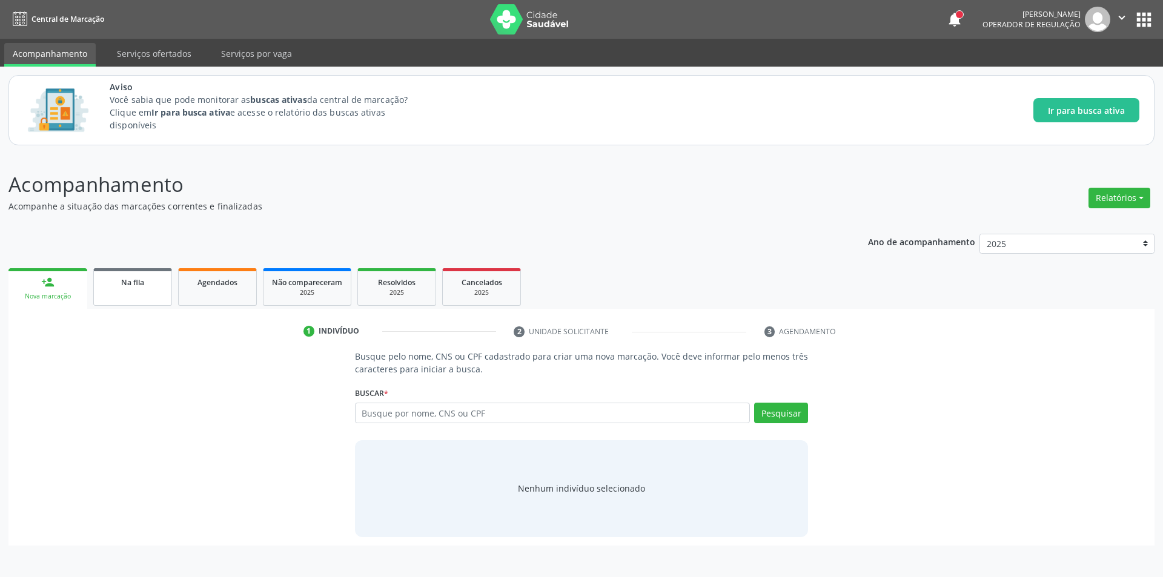
click at [106, 291] on link "Na fila" at bounding box center [132, 287] width 79 height 38
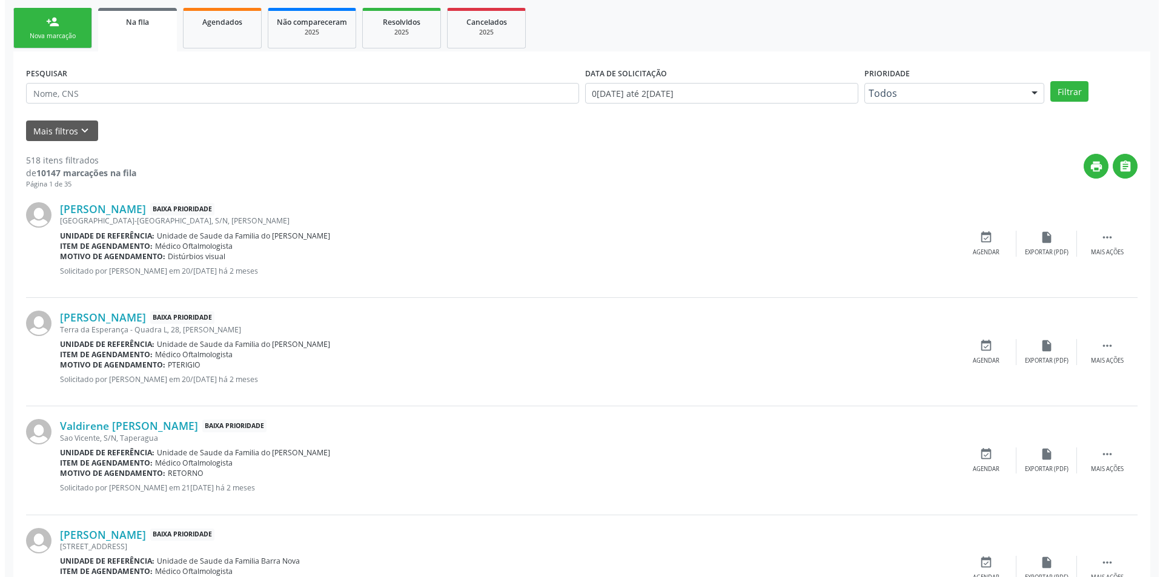
scroll to position [303, 0]
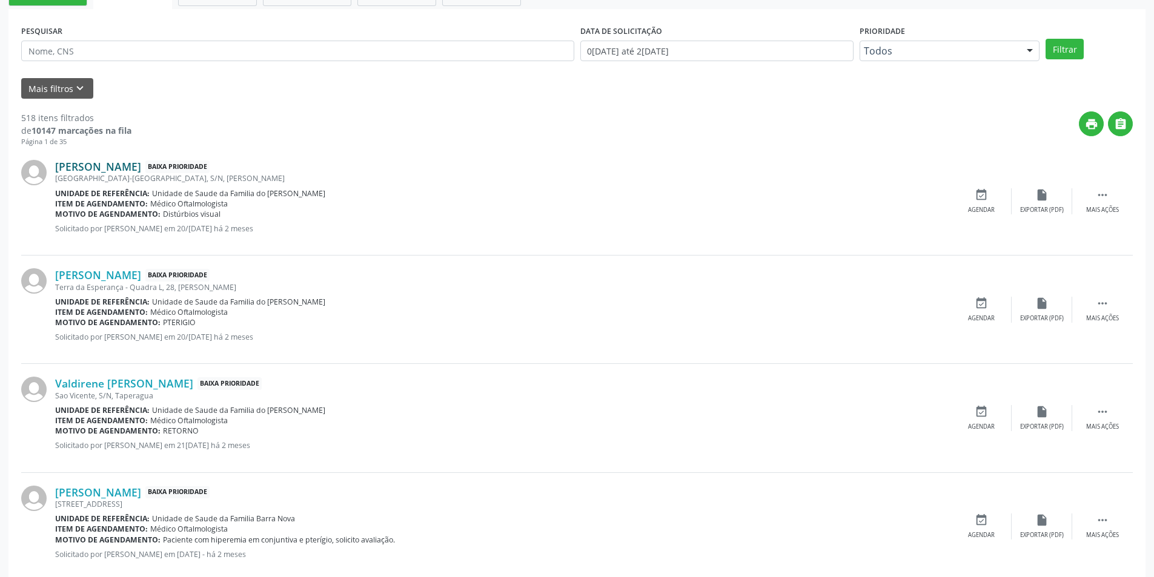
click at [141, 171] on link "[PERSON_NAME]" at bounding box center [98, 166] width 86 height 13
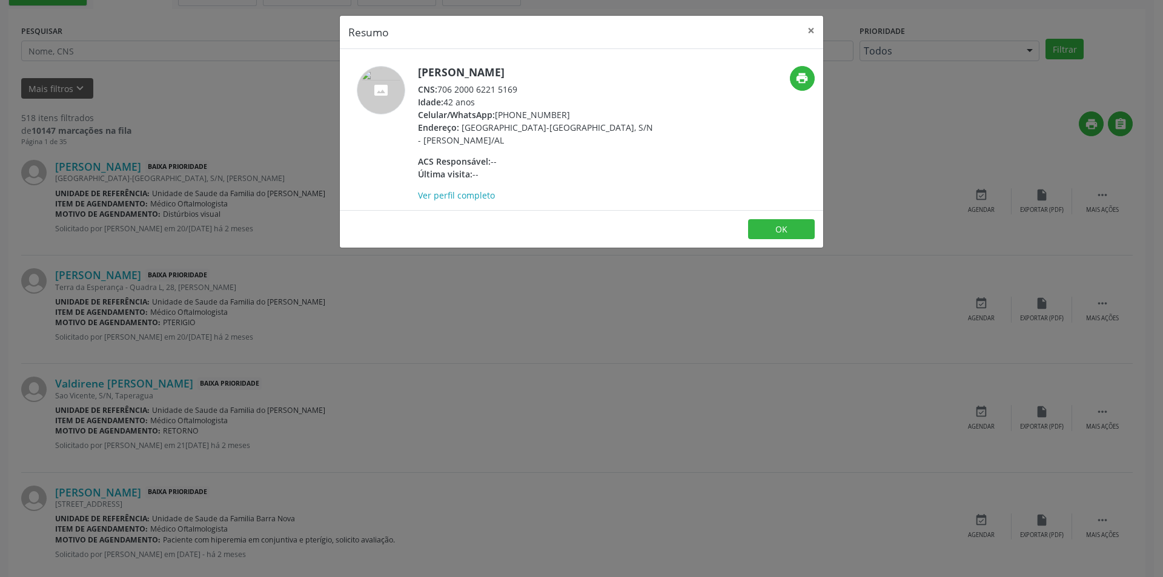
drag, startPoint x: 438, startPoint y: 88, endPoint x: 525, endPoint y: 87, distance: 86.6
click at [525, 87] on div "CNS: 706 2000 6221 5169" at bounding box center [536, 89] width 236 height 13
copy div "706 2000 6221 5169"
click at [790, 227] on button "OK" at bounding box center [781, 229] width 67 height 21
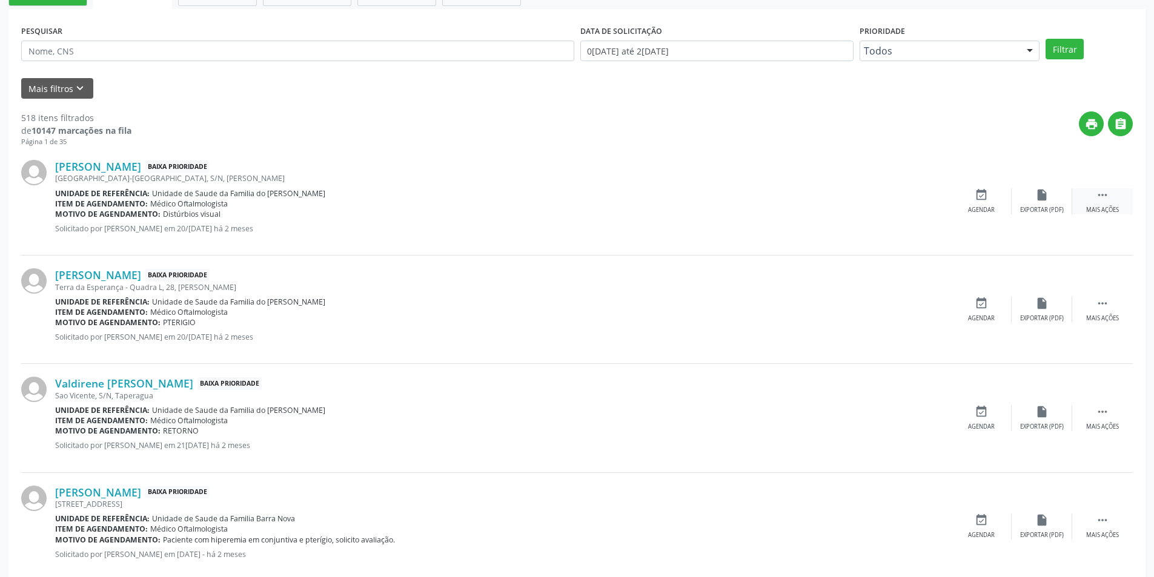
click at [1100, 201] on icon "" at bounding box center [1102, 194] width 13 height 13
click at [984, 196] on icon "cancel" at bounding box center [980, 194] width 13 height 13
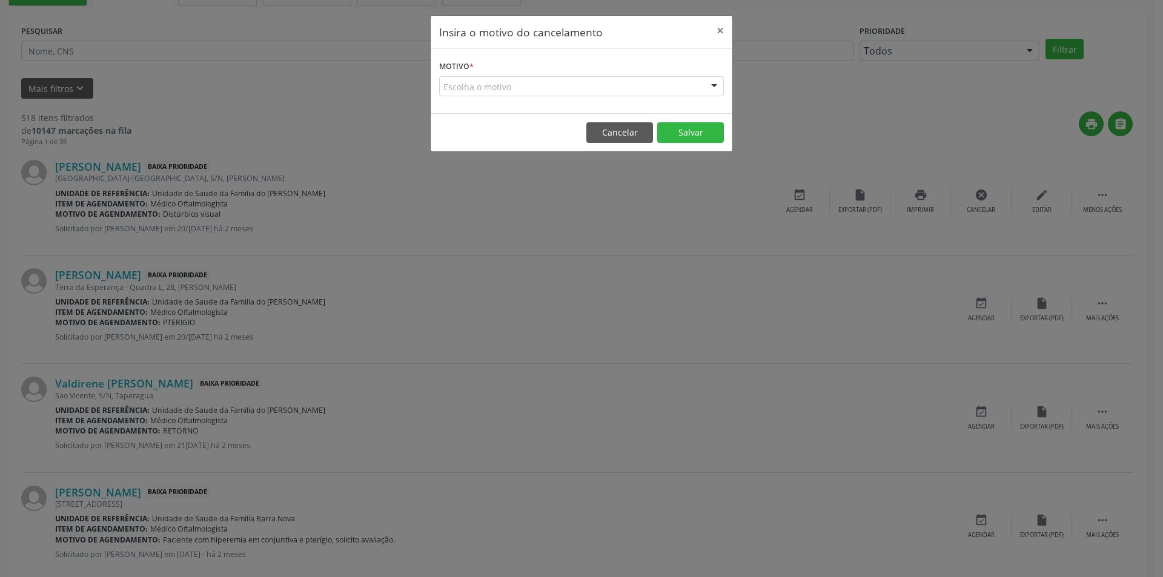
click at [487, 85] on div "Escolha o motivo" at bounding box center [581, 86] width 285 height 21
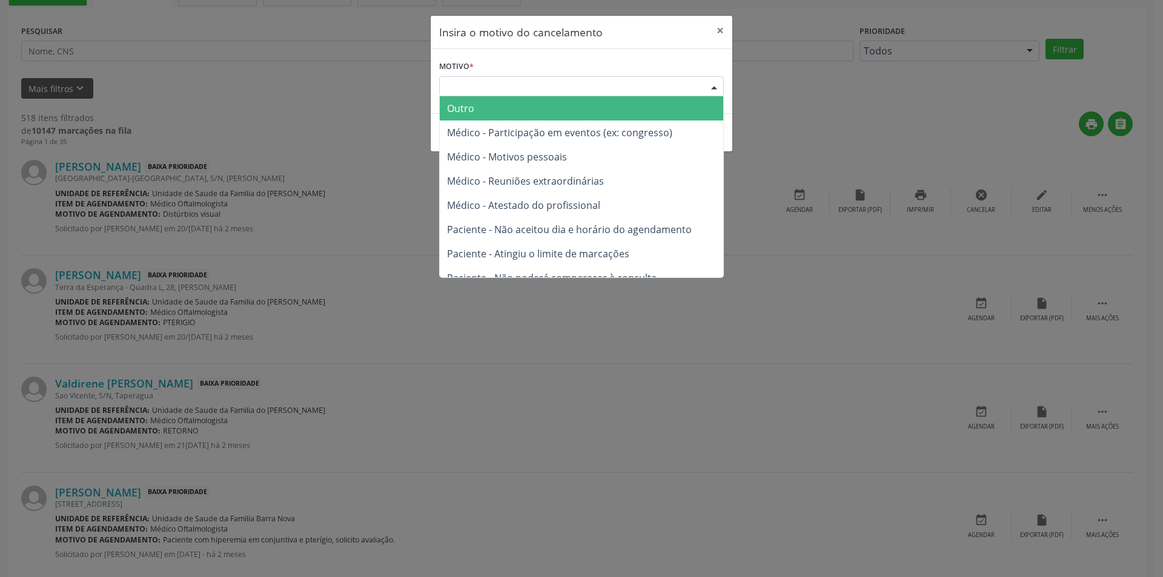
click at [491, 104] on span "Outro" at bounding box center [581, 108] width 283 height 24
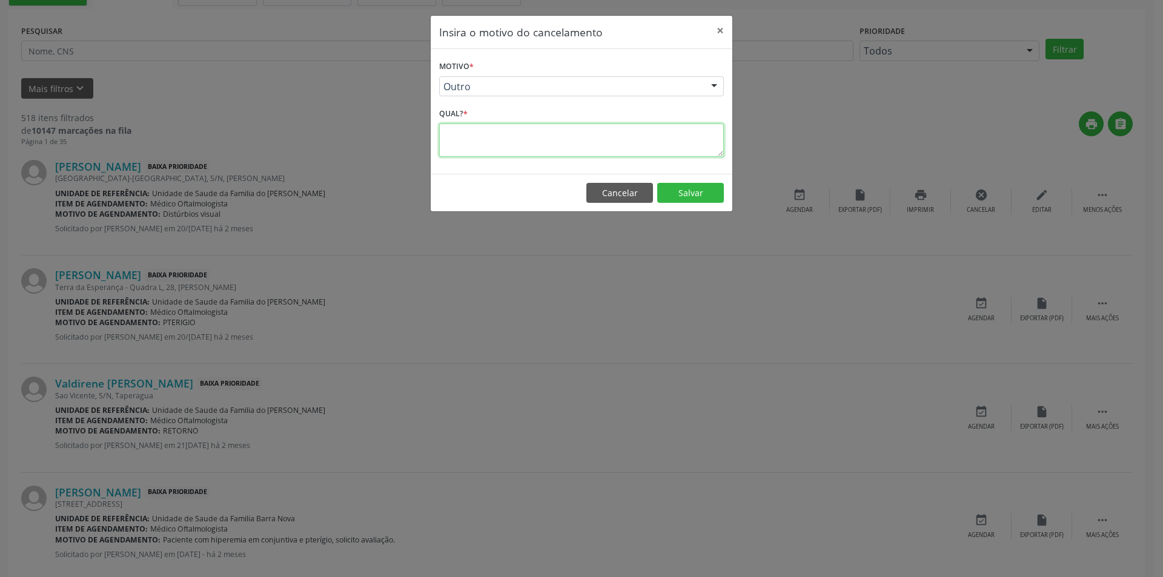
click at [491, 143] on textarea at bounding box center [581, 140] width 285 height 33
type textarea "PACIENTE JÁ ESTA SENDO ACOMPANHADO !"
click at [683, 191] on button "Salvar" at bounding box center [690, 193] width 67 height 21
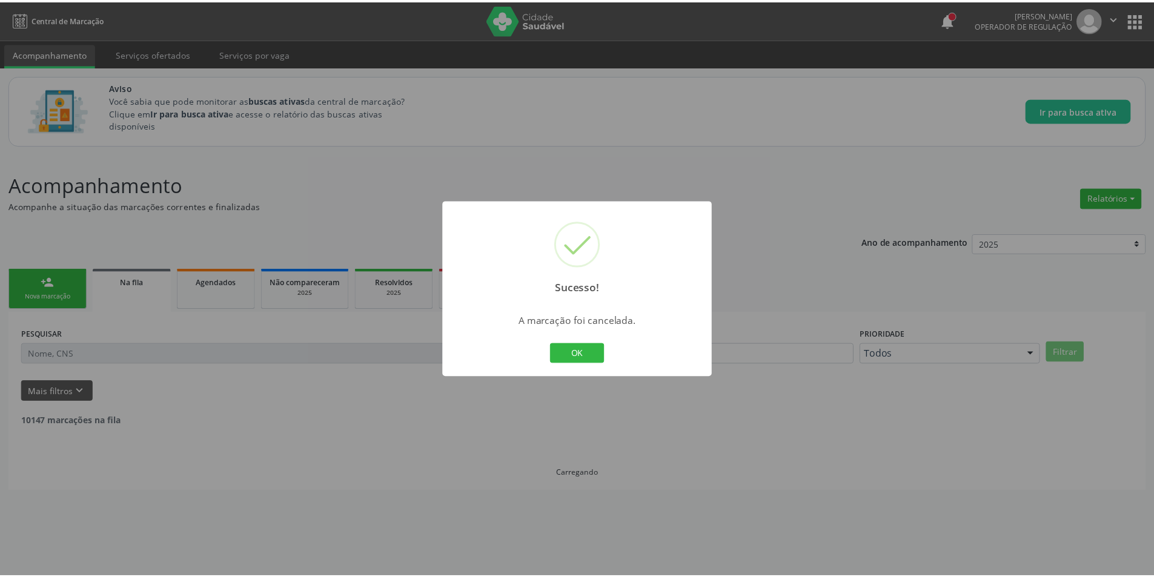
scroll to position [0, 0]
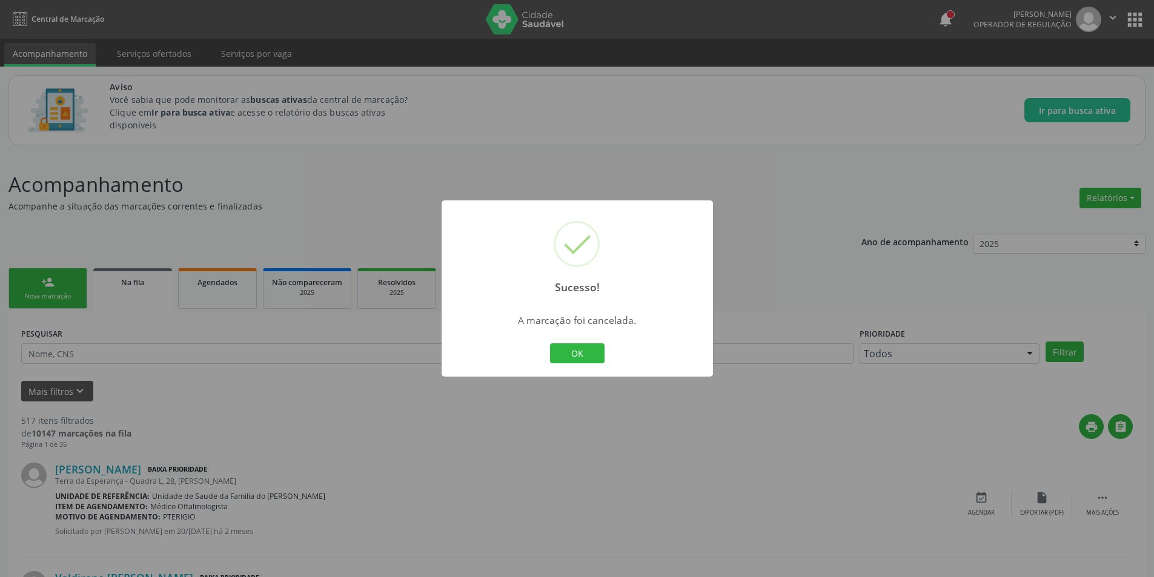
click at [355, 202] on div "Sucesso! × A marcação foi cancelada. OK Cancel" at bounding box center [577, 288] width 1154 height 577
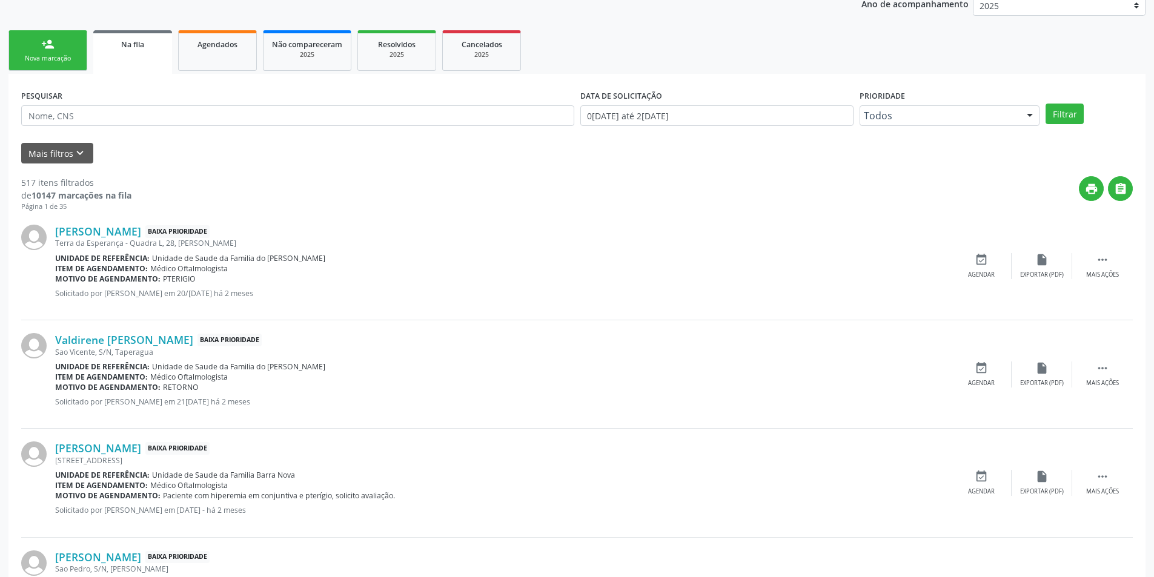
scroll to position [303, 0]
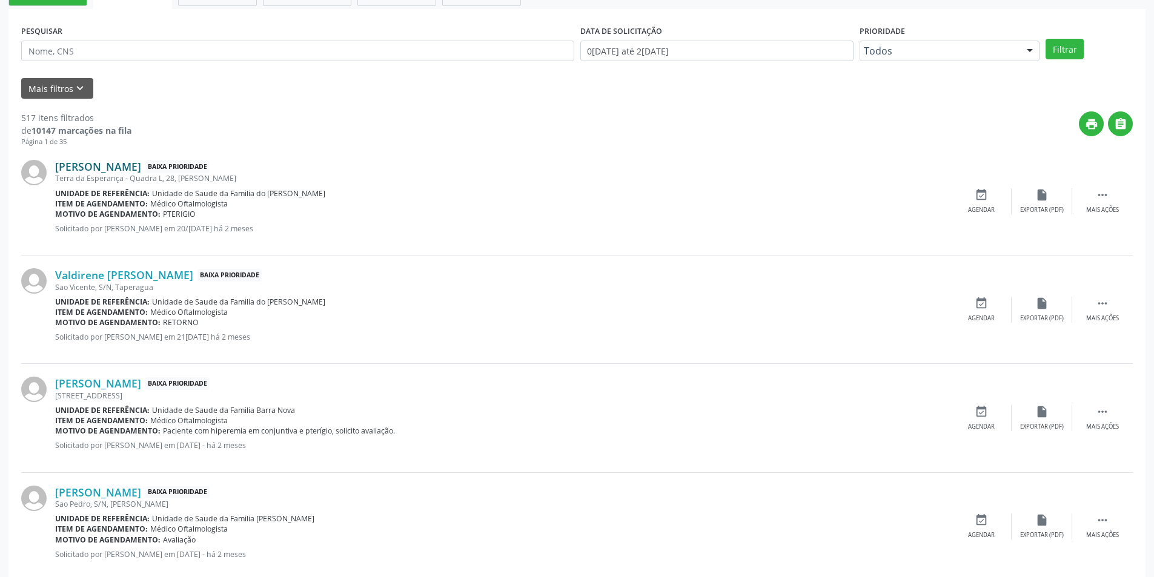
click at [141, 168] on link "[PERSON_NAME]" at bounding box center [98, 166] width 86 height 13
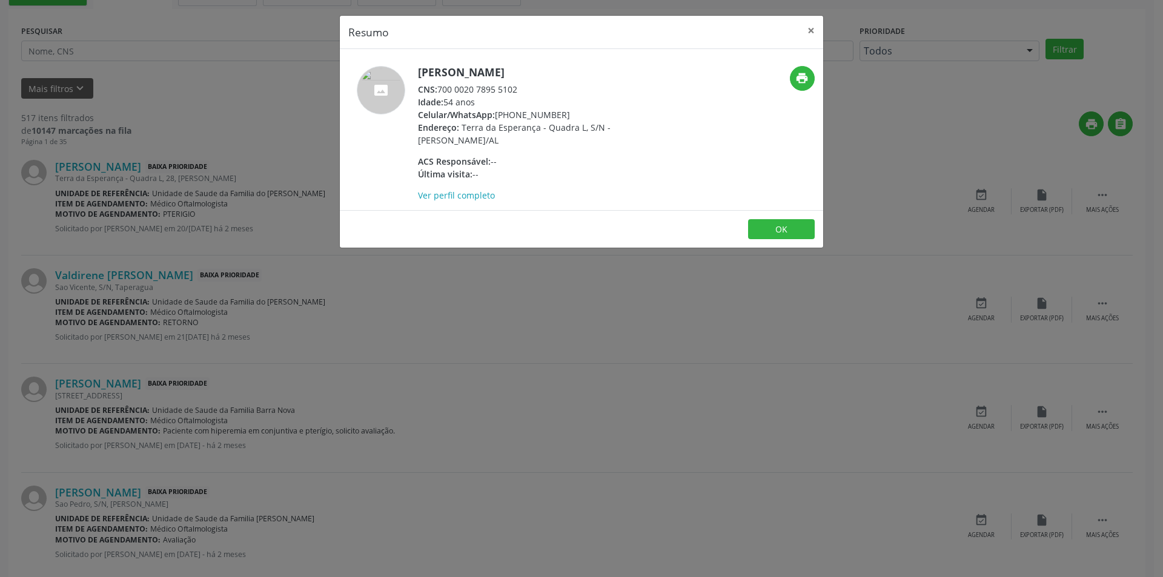
click at [443, 87] on div "CNS: 700 0020 7895 5102" at bounding box center [536, 89] width 236 height 13
drag, startPoint x: 440, startPoint y: 85, endPoint x: 544, endPoint y: 92, distance: 104.4
click at [544, 92] on div "CNS: 700 0020 7895 5102" at bounding box center [536, 89] width 236 height 13
copy div "700 0020 7895 5102"
click at [794, 236] on button "OK" at bounding box center [781, 229] width 67 height 21
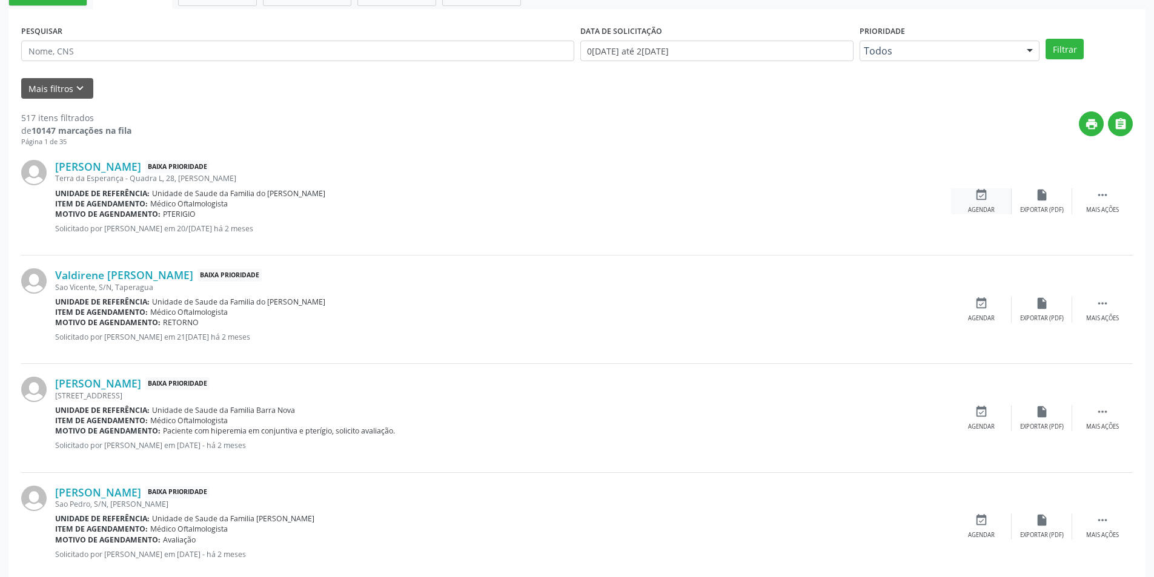
click at [979, 196] on icon "event_available" at bounding box center [980, 194] width 13 height 13
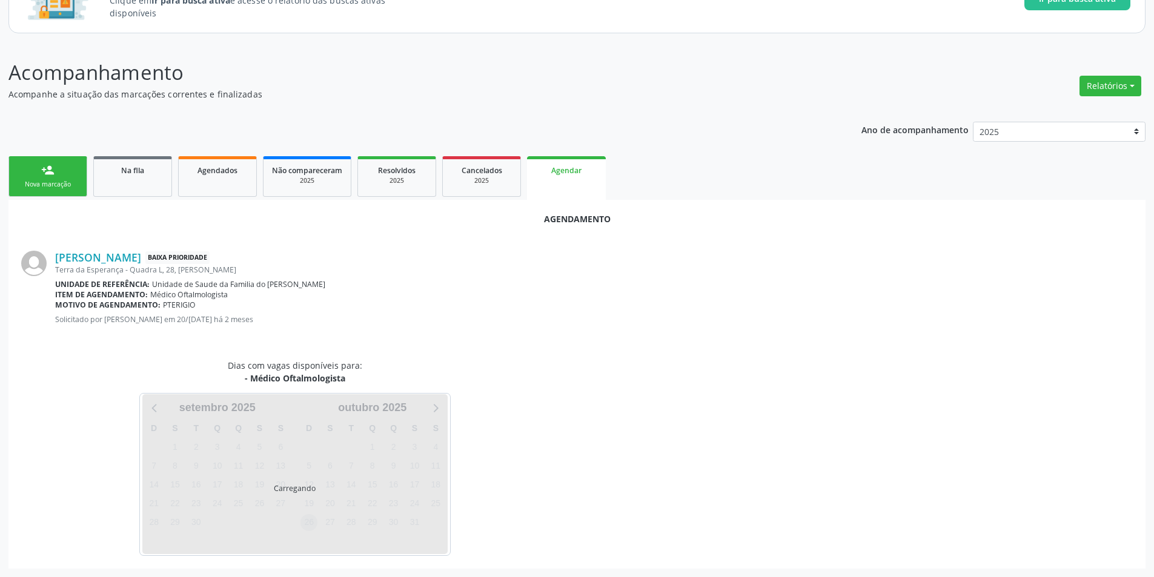
scroll to position [141, 0]
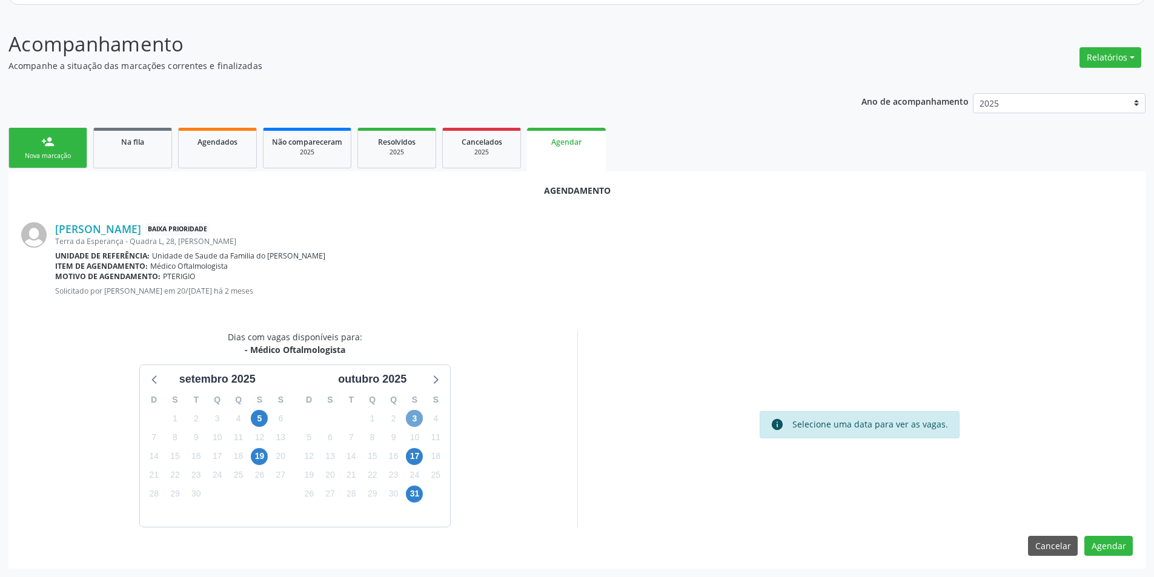
click at [418, 420] on span "3" at bounding box center [414, 418] width 17 height 17
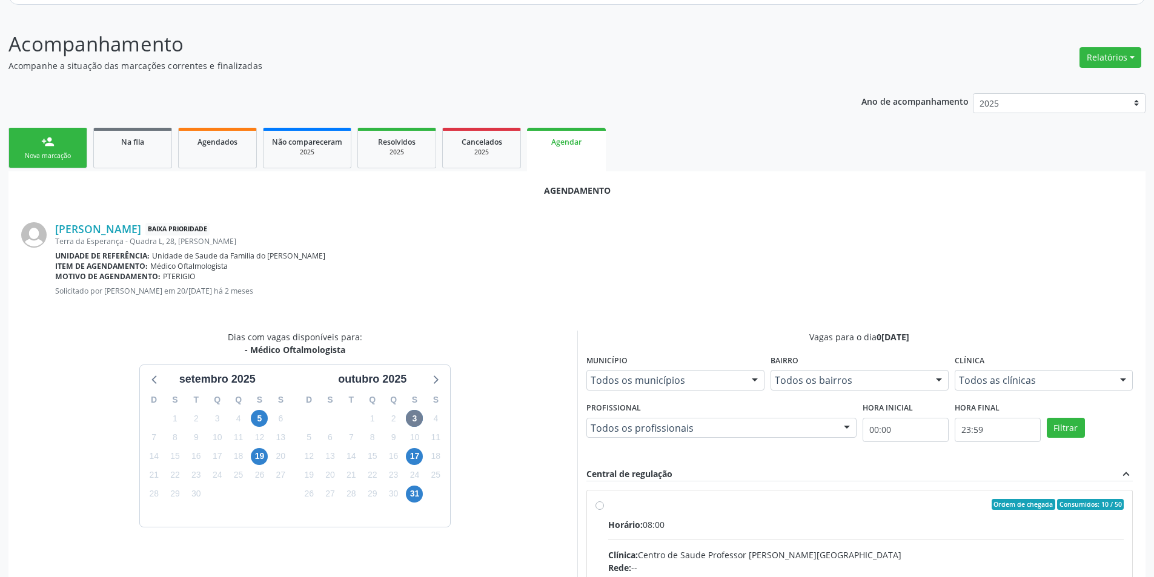
click at [600, 504] on input "Ordem de chegada Consumidos: 10 / 50 Horário: 08:00 Clínica: Centro de Saude Pr…" at bounding box center [599, 504] width 8 height 11
radio input "true"
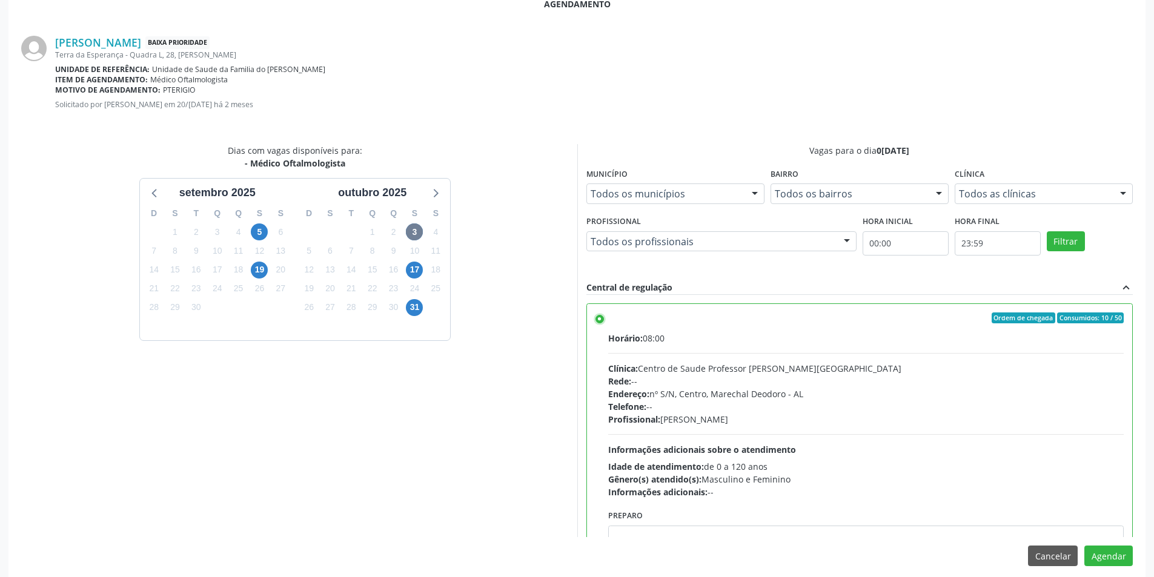
scroll to position [337, 0]
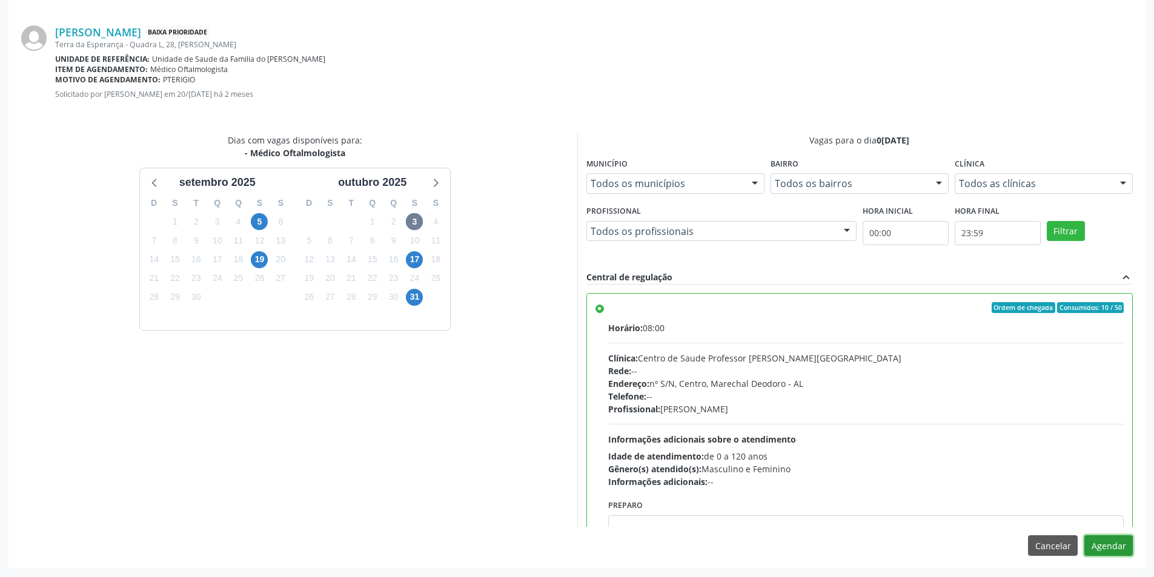
click at [1117, 538] on button "Agendar" at bounding box center [1108, 545] width 48 height 21
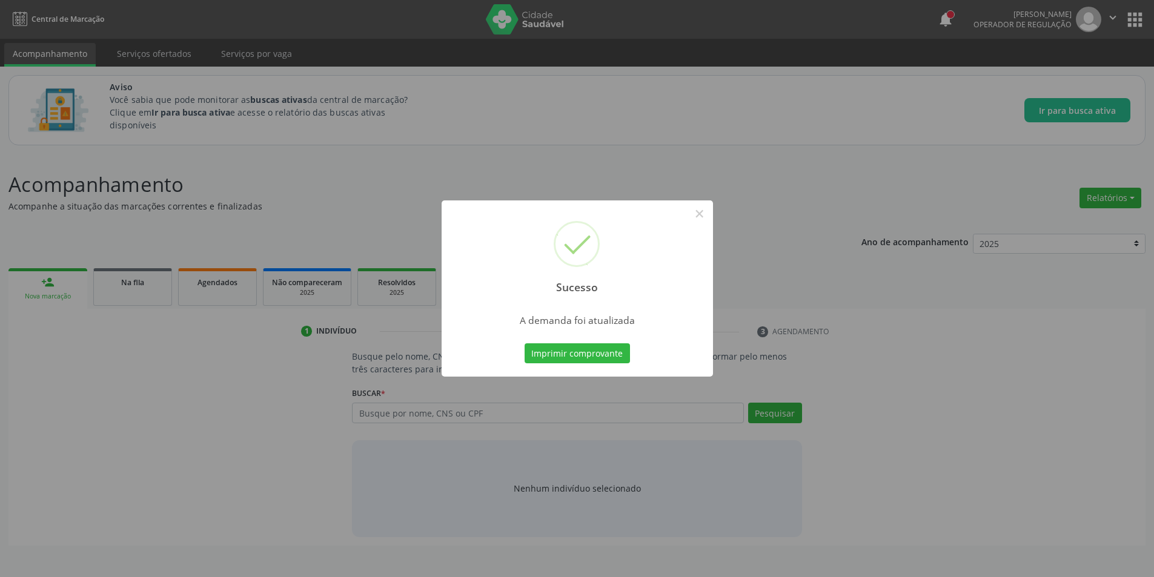
scroll to position [0, 0]
click at [703, 214] on button "×" at bounding box center [703, 213] width 21 height 21
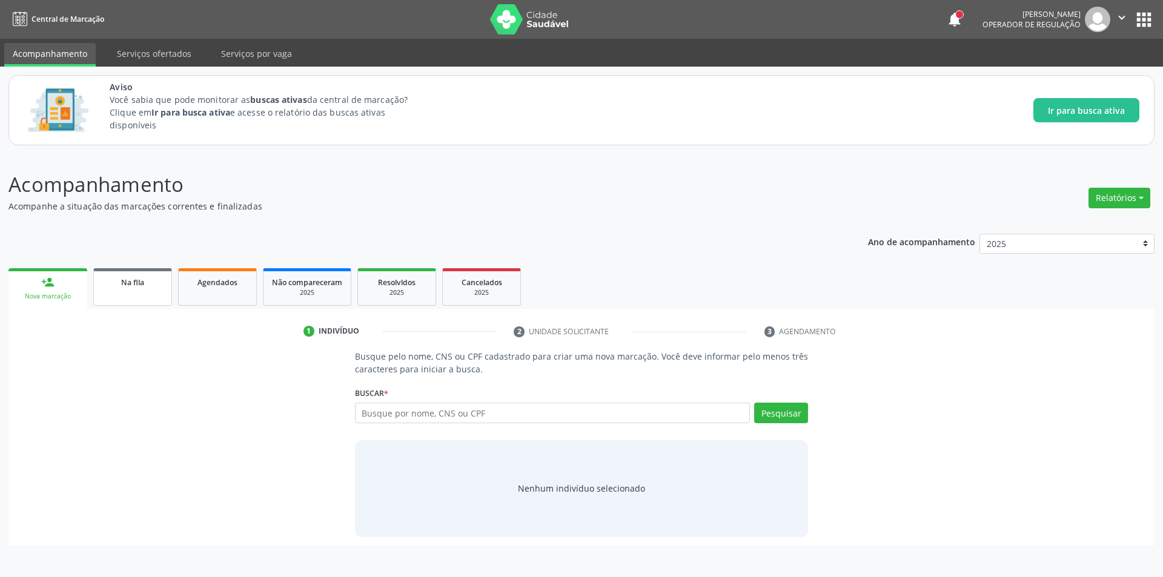
click at [127, 294] on link "Na fila" at bounding box center [132, 287] width 79 height 38
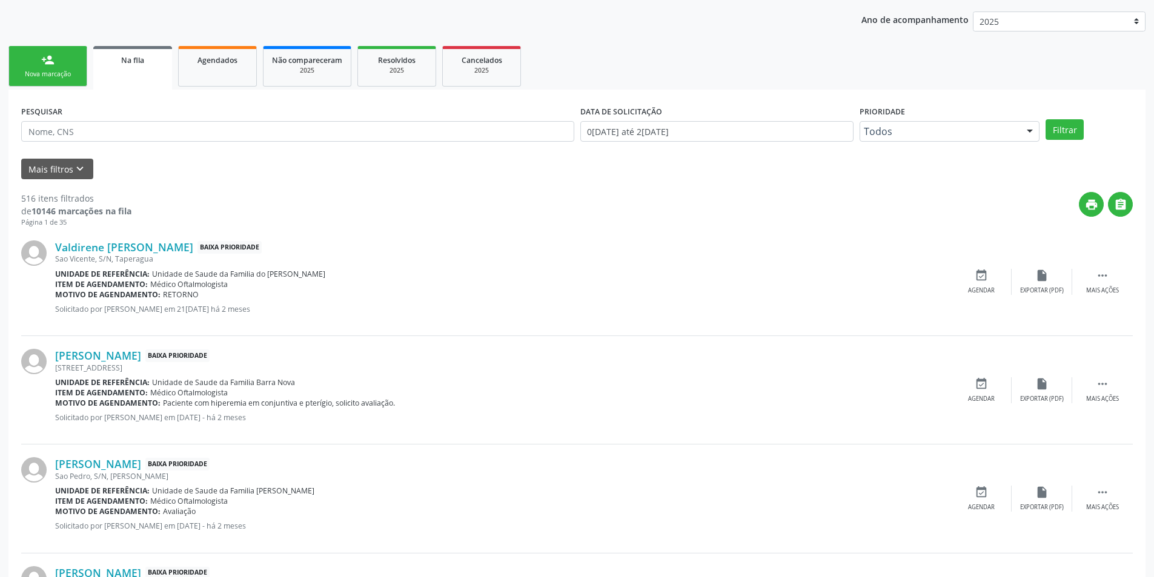
scroll to position [242, 0]
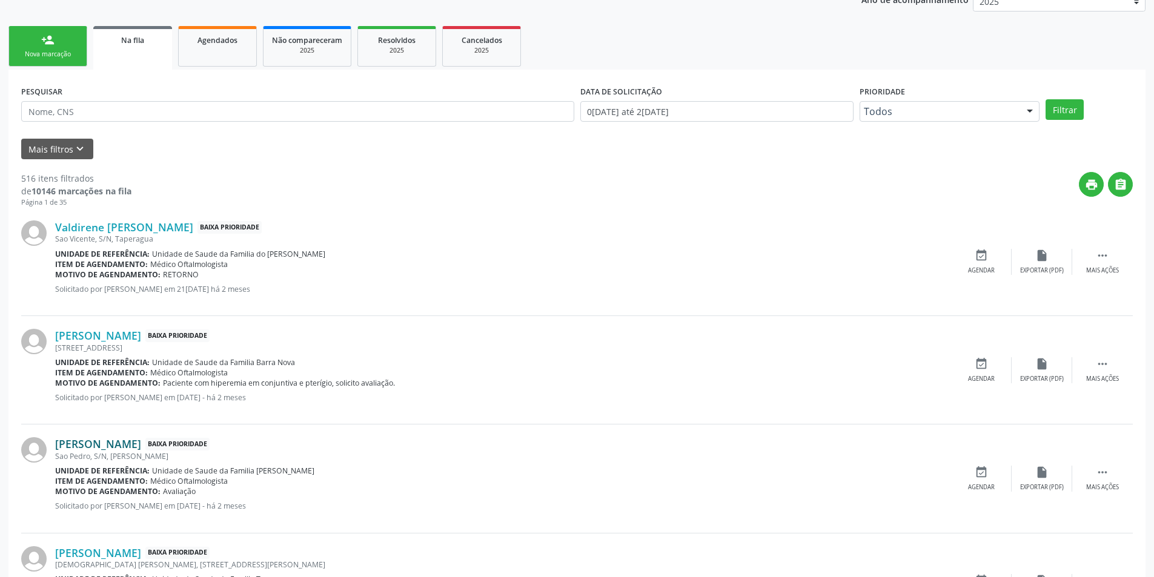
click at [103, 447] on link "[PERSON_NAME]" at bounding box center [98, 443] width 86 height 13
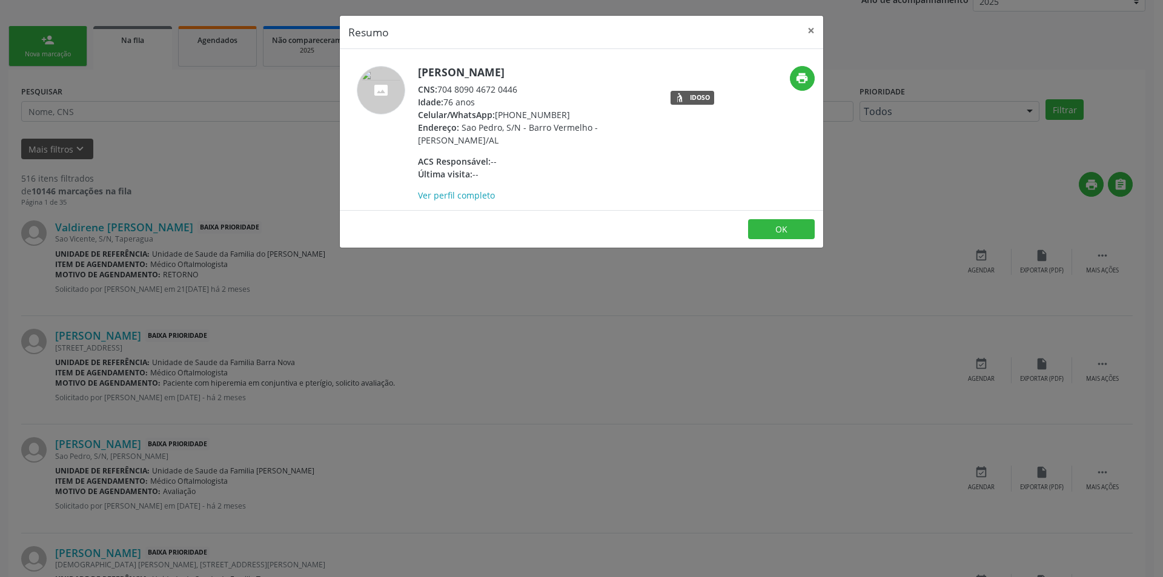
drag, startPoint x: 439, startPoint y: 89, endPoint x: 524, endPoint y: 84, distance: 85.5
click at [524, 84] on div "CNS: 704 8090 4672 0446" at bounding box center [536, 89] width 236 height 13
copy div "704 8090 4672 0446"
click at [786, 233] on button "OK" at bounding box center [781, 229] width 67 height 21
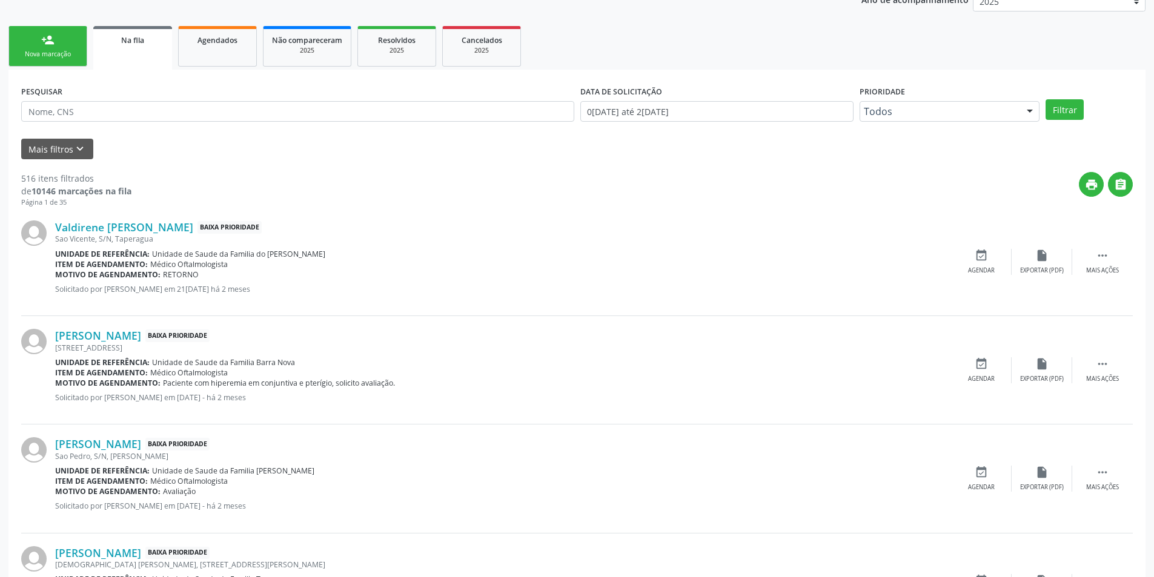
scroll to position [363, 0]
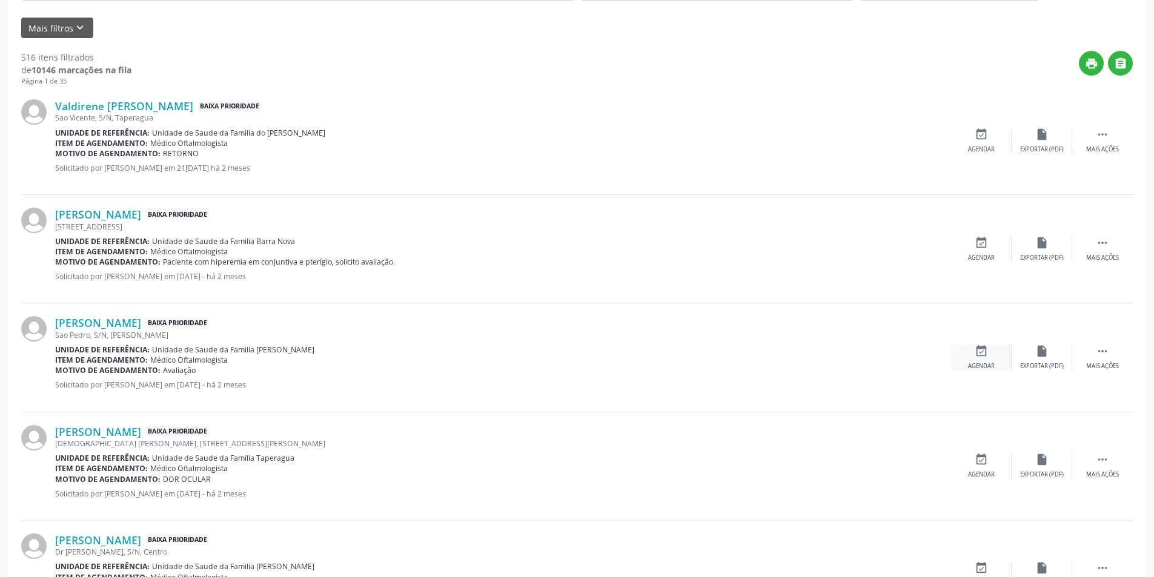
click at [983, 357] on icon "event_available" at bounding box center [980, 351] width 13 height 13
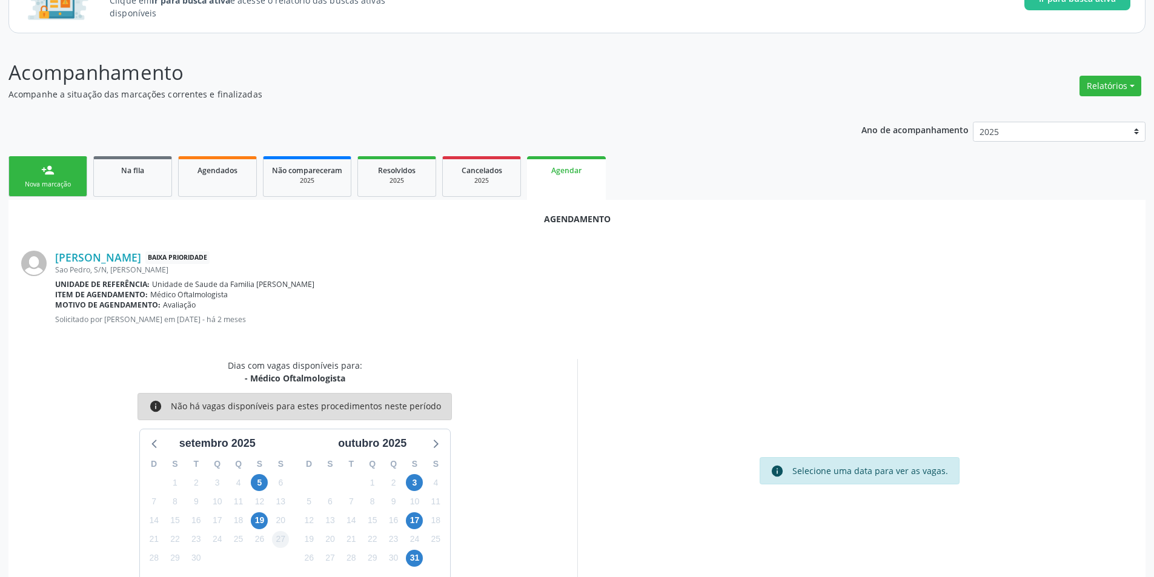
scroll to position [141, 0]
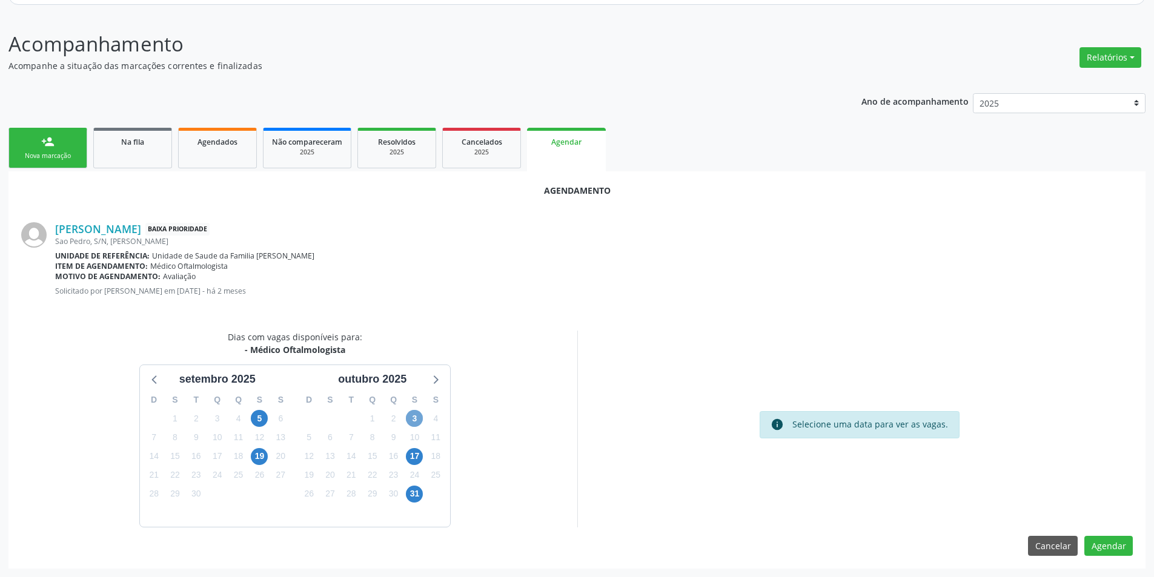
click at [409, 418] on span "3" at bounding box center [414, 418] width 17 height 17
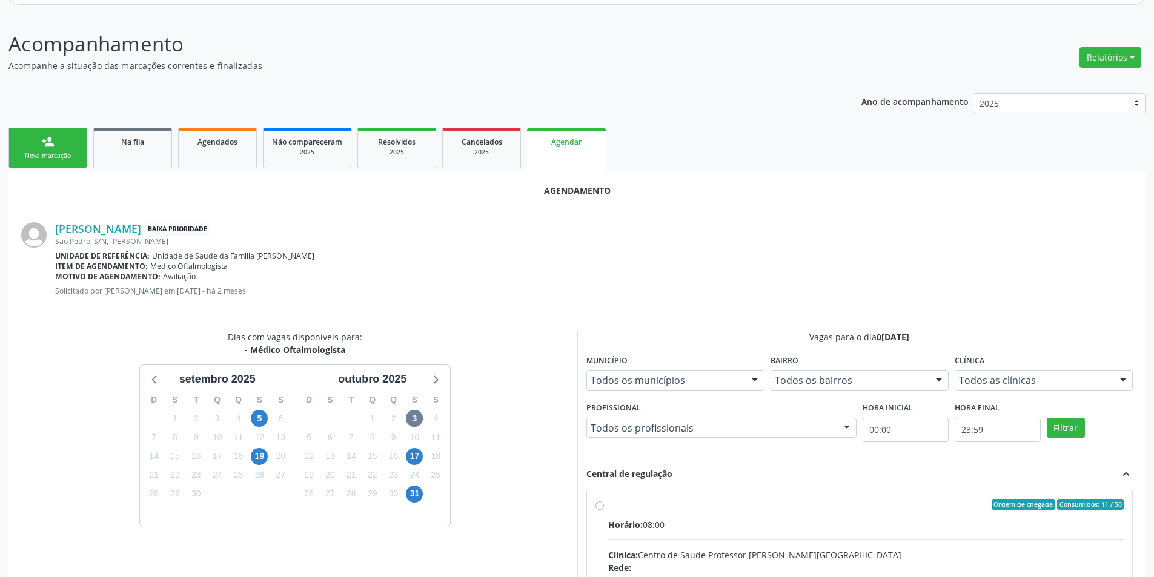
click at [601, 504] on input "Ordem de chegada Consumidos: 11 / 50 Horário: 08:00 Clínica: Centro de Saude Pr…" at bounding box center [599, 504] width 8 height 11
radio input "true"
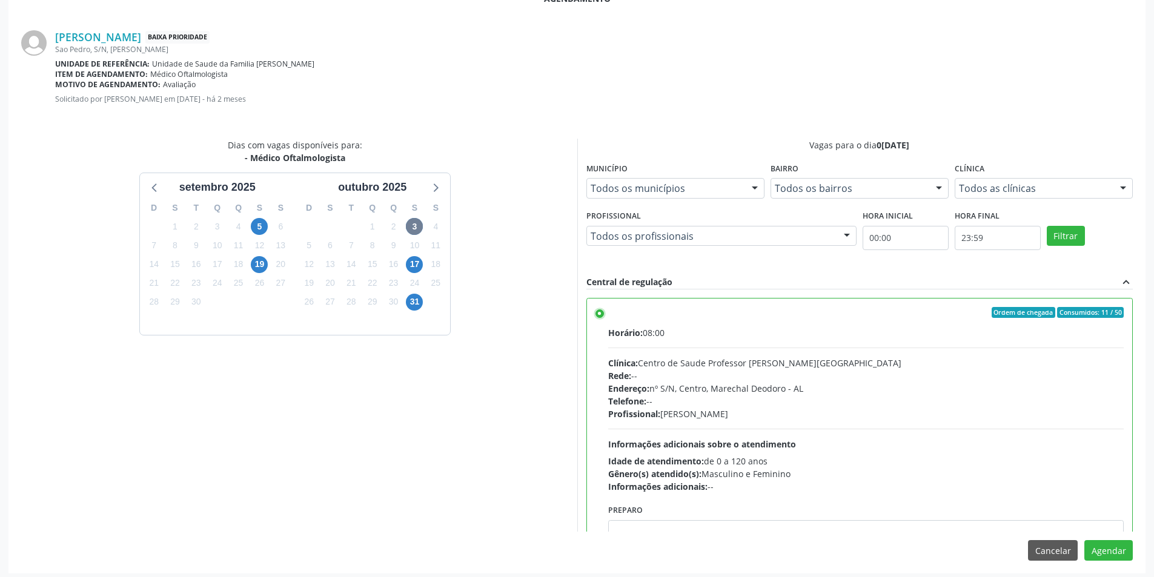
scroll to position [337, 0]
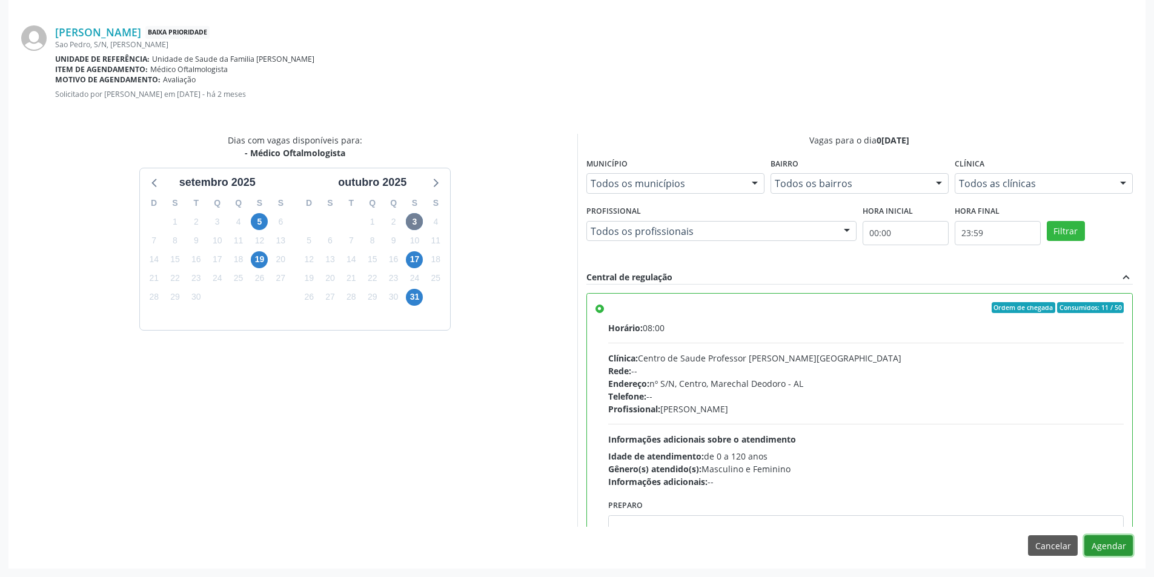
click at [1116, 541] on button "Agendar" at bounding box center [1108, 545] width 48 height 21
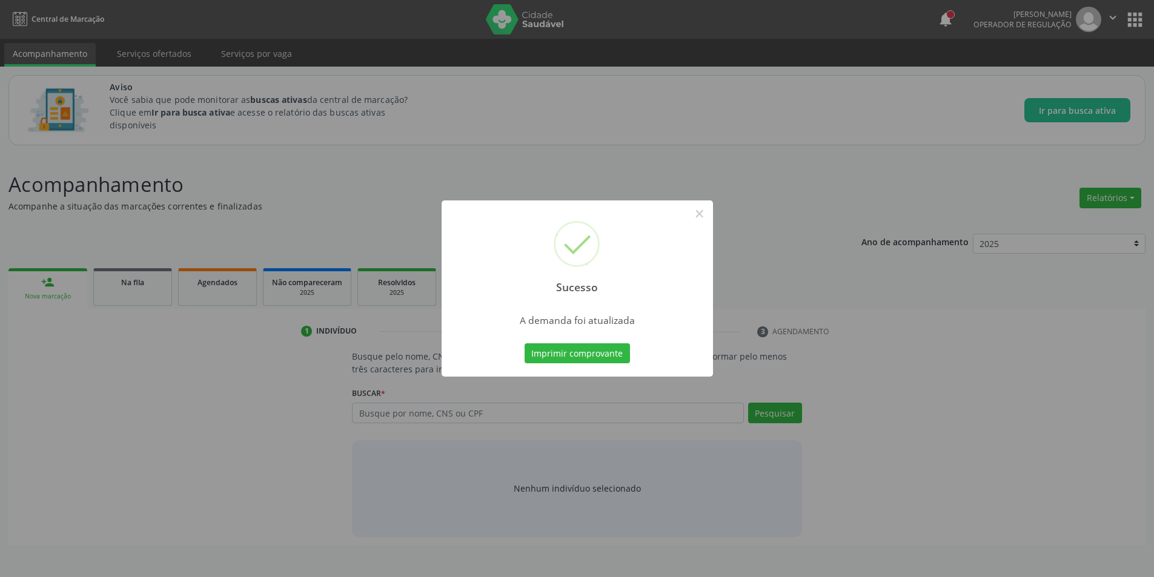
scroll to position [0, 0]
click at [706, 214] on button "×" at bounding box center [703, 213] width 21 height 21
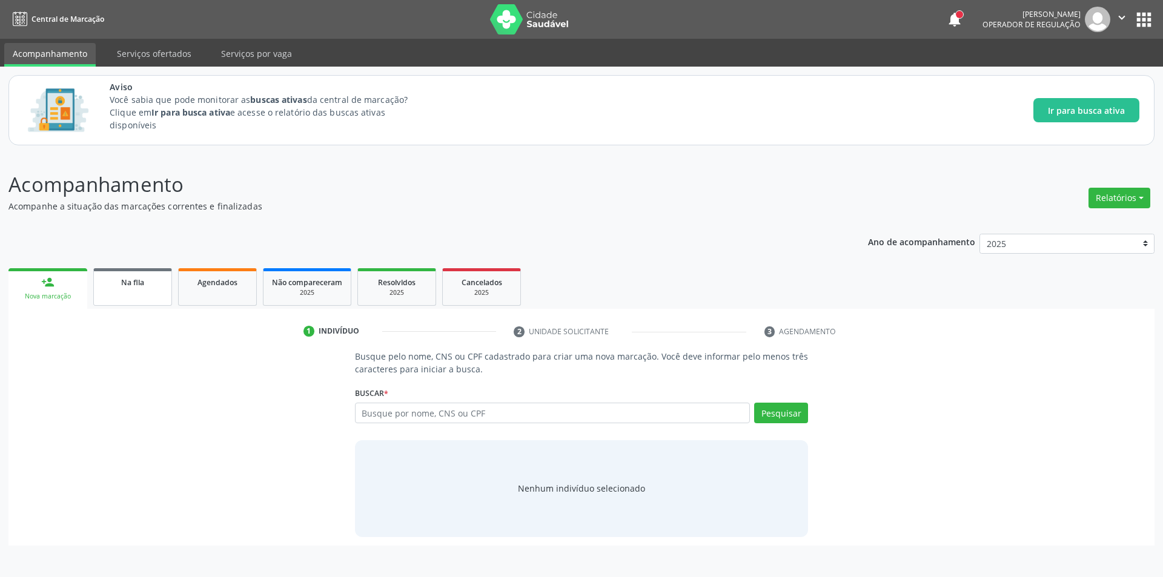
click at [161, 294] on link "Na fila" at bounding box center [132, 287] width 79 height 38
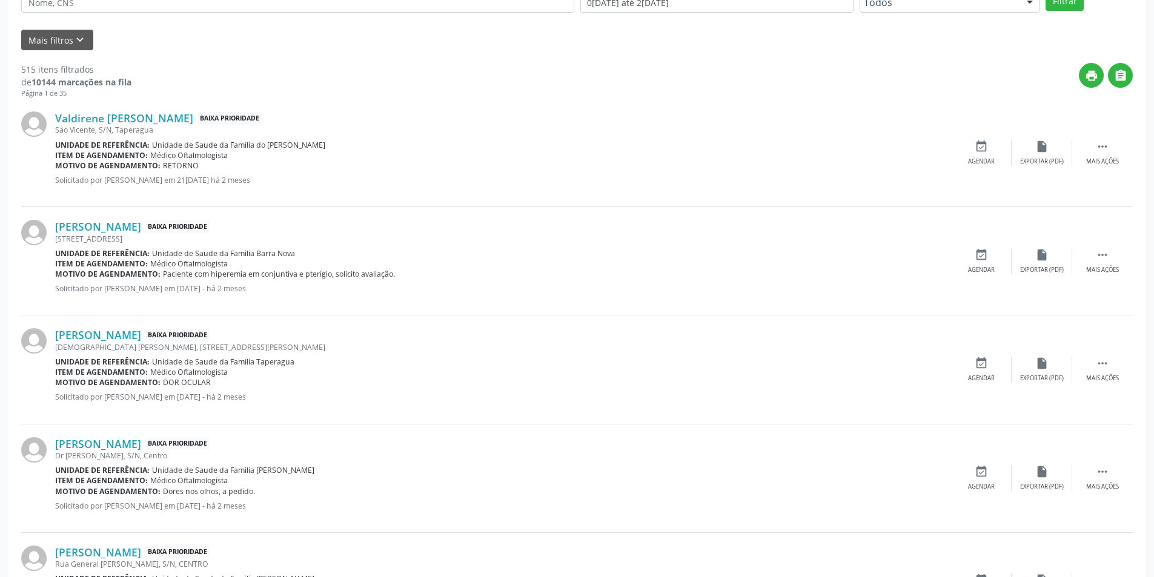
scroll to position [363, 0]
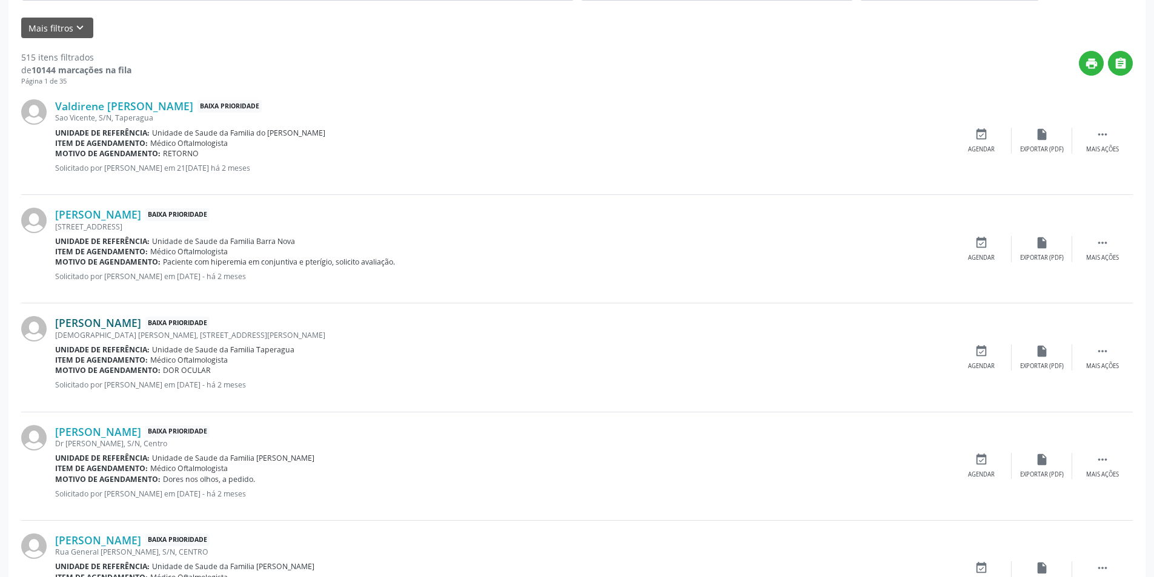
click at [141, 323] on link "[PERSON_NAME]" at bounding box center [98, 322] width 86 height 13
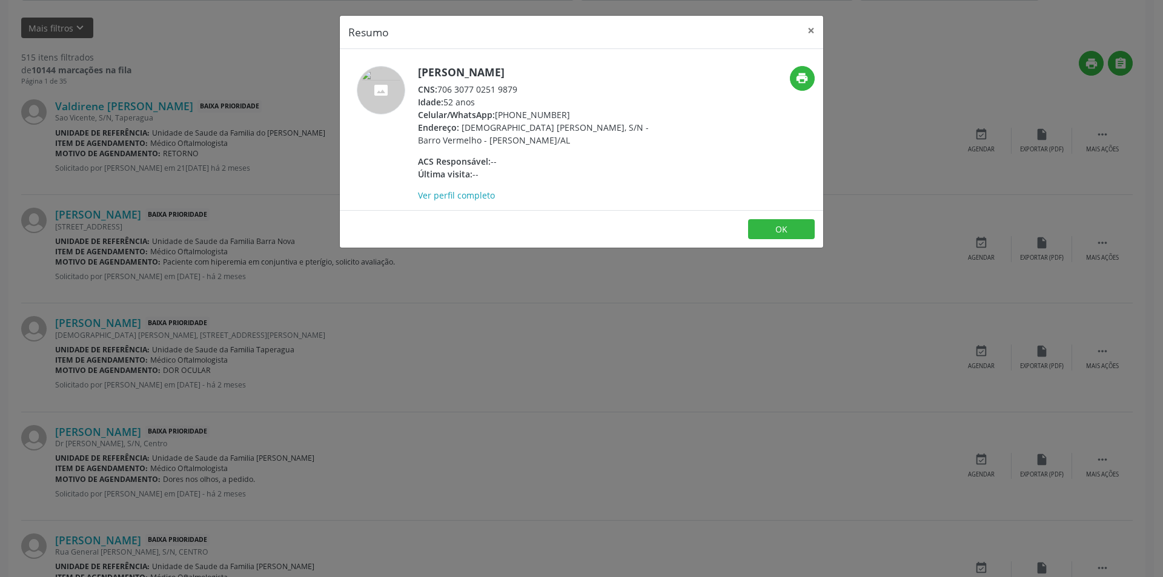
drag, startPoint x: 440, startPoint y: 102, endPoint x: 521, endPoint y: 102, distance: 80.5
click at [521, 96] on div "CNS: 706 3077 0251 9879" at bounding box center [536, 89] width 236 height 13
copy div "706 3077 0251 9879"
click at [798, 240] on button "OK" at bounding box center [781, 229] width 67 height 21
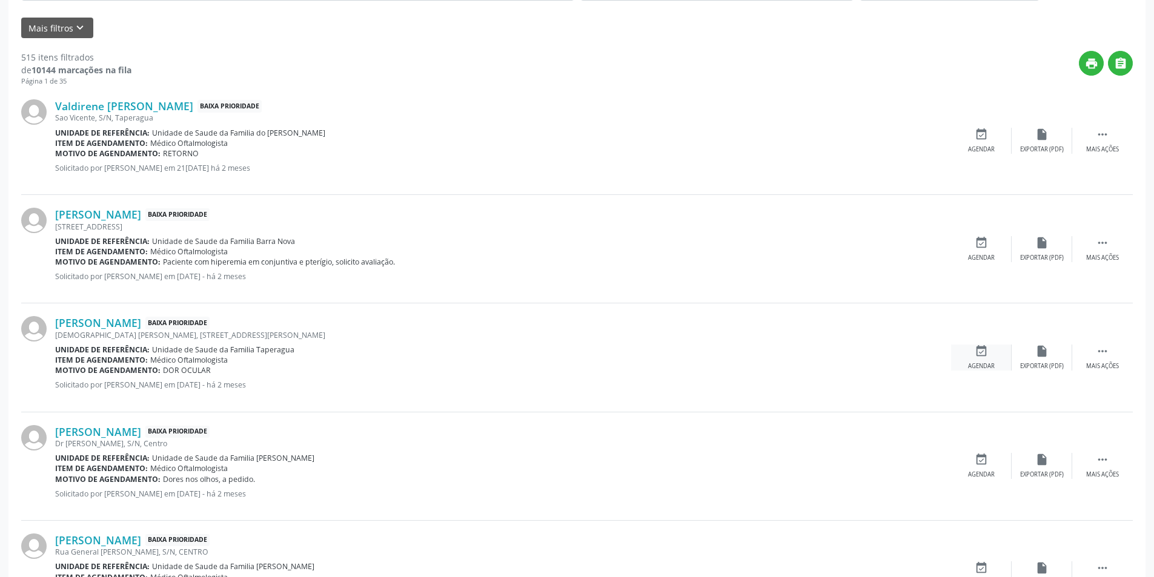
click at [987, 354] on icon "event_available" at bounding box center [980, 351] width 13 height 13
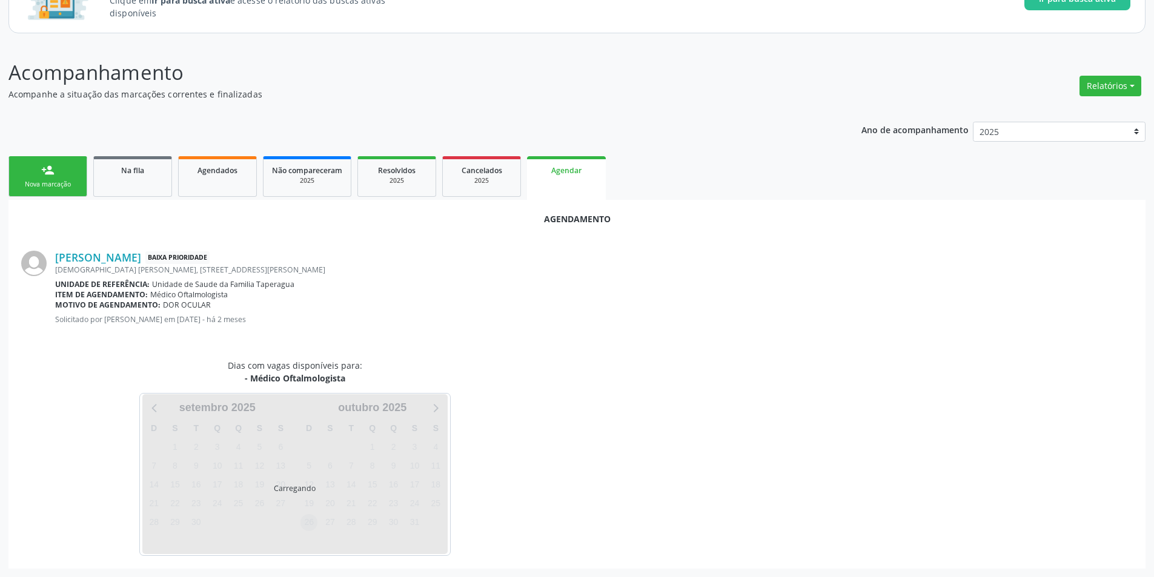
scroll to position [141, 0]
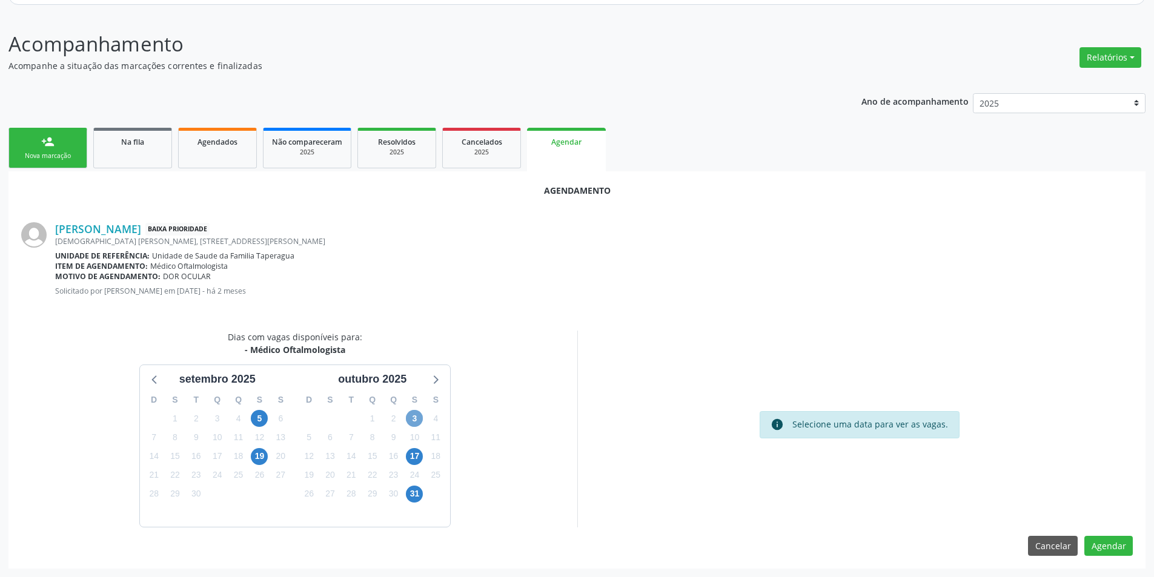
click at [411, 415] on span "3" at bounding box center [414, 418] width 17 height 17
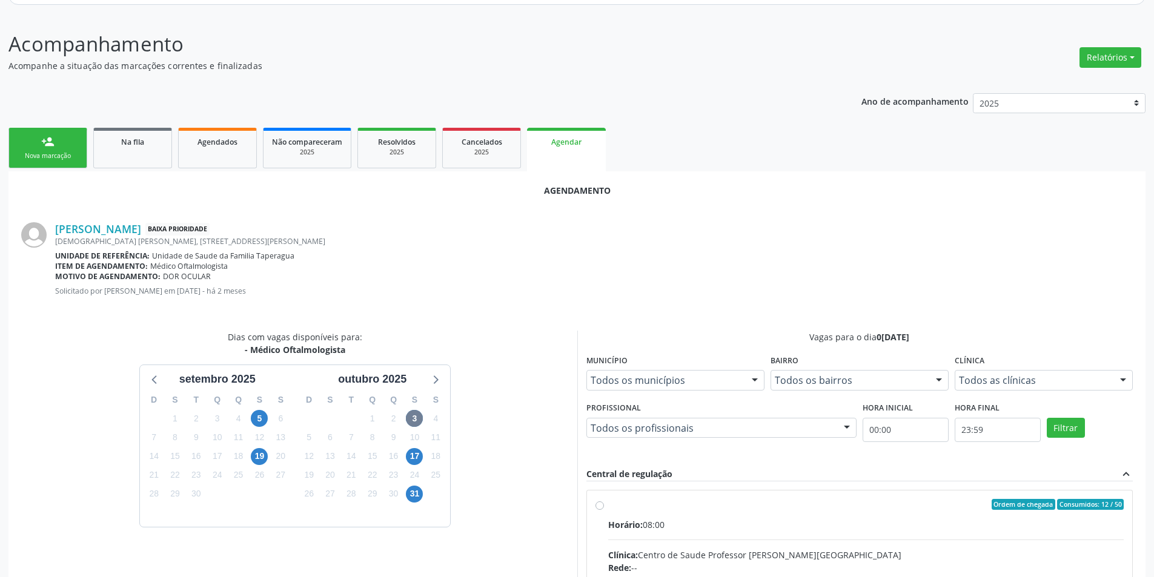
click at [600, 503] on input "Ordem de chegada Consumidos: 12 / 50 Horário: 08:00 Clínica: Centro de Saude Pr…" at bounding box center [599, 504] width 8 height 11
radio input "true"
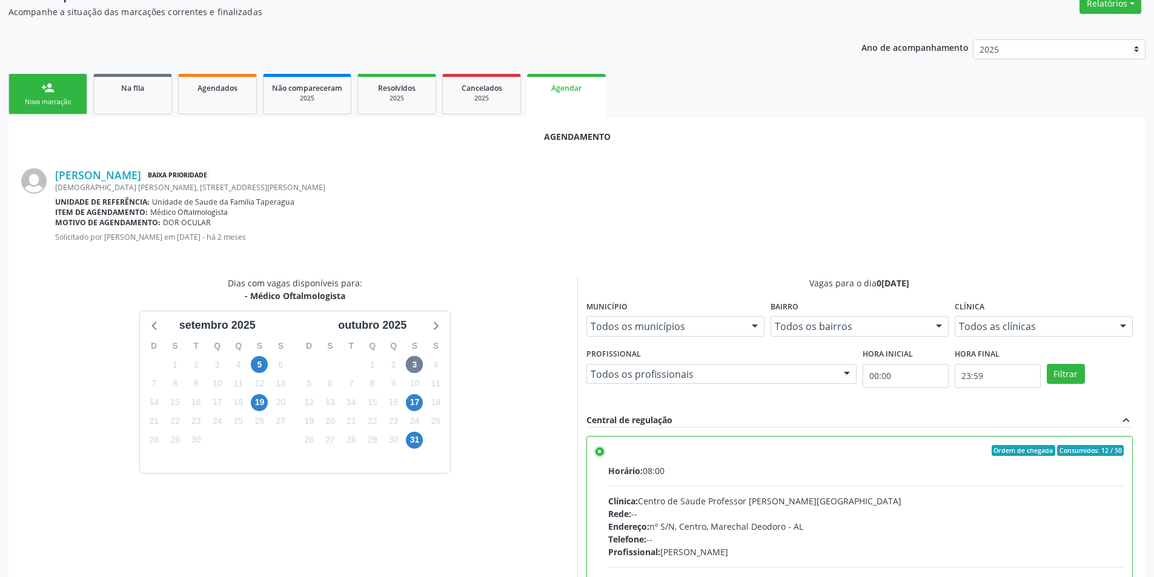
scroll to position [337, 0]
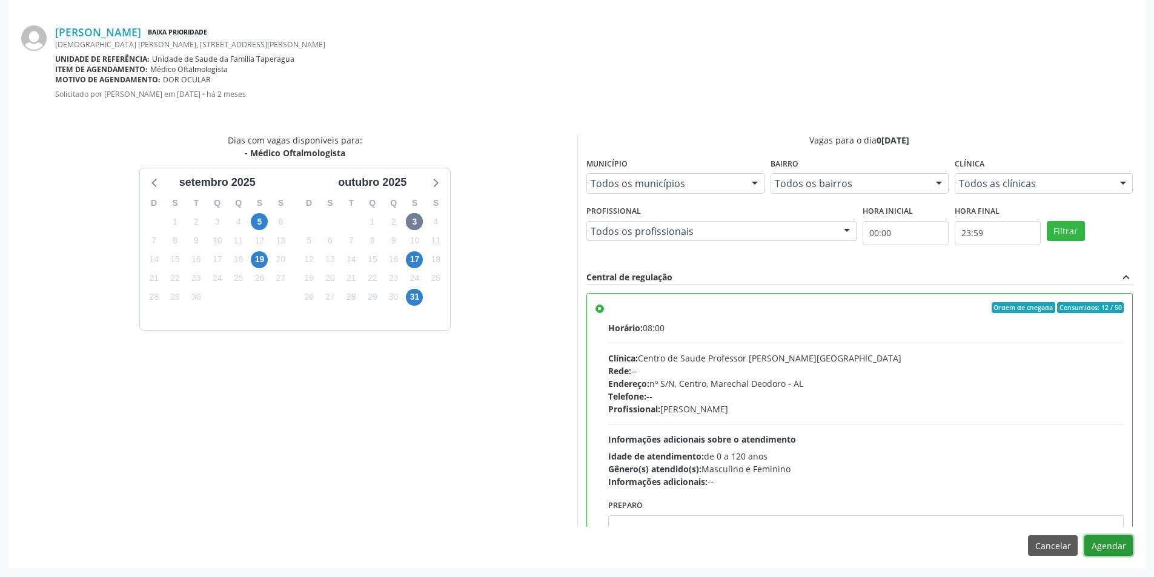
click at [1119, 546] on button "Agendar" at bounding box center [1108, 545] width 48 height 21
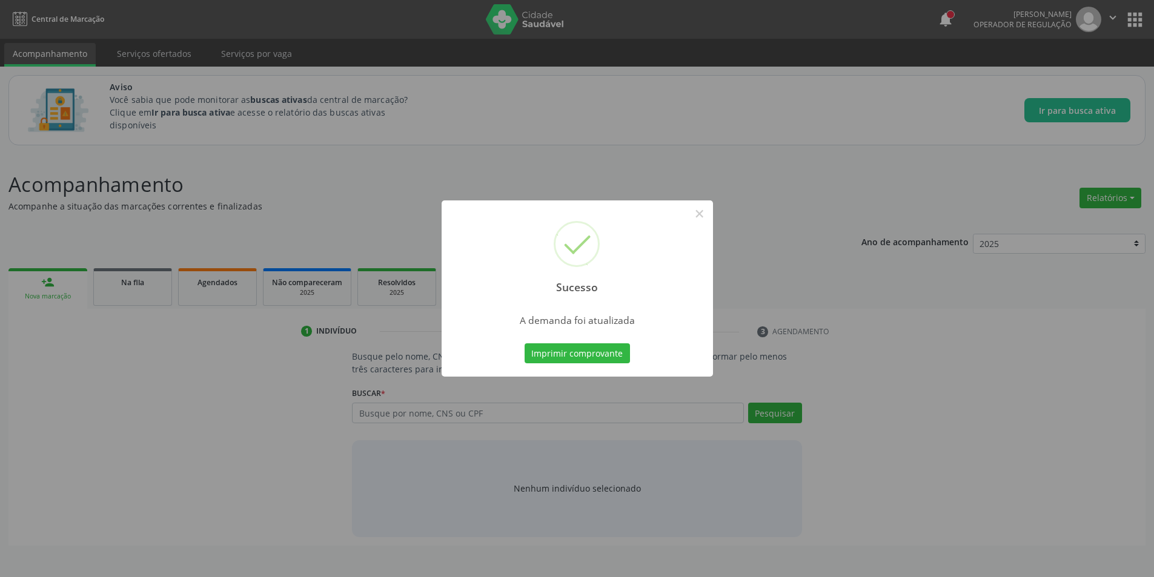
scroll to position [0, 0]
click at [707, 214] on button "×" at bounding box center [703, 213] width 21 height 21
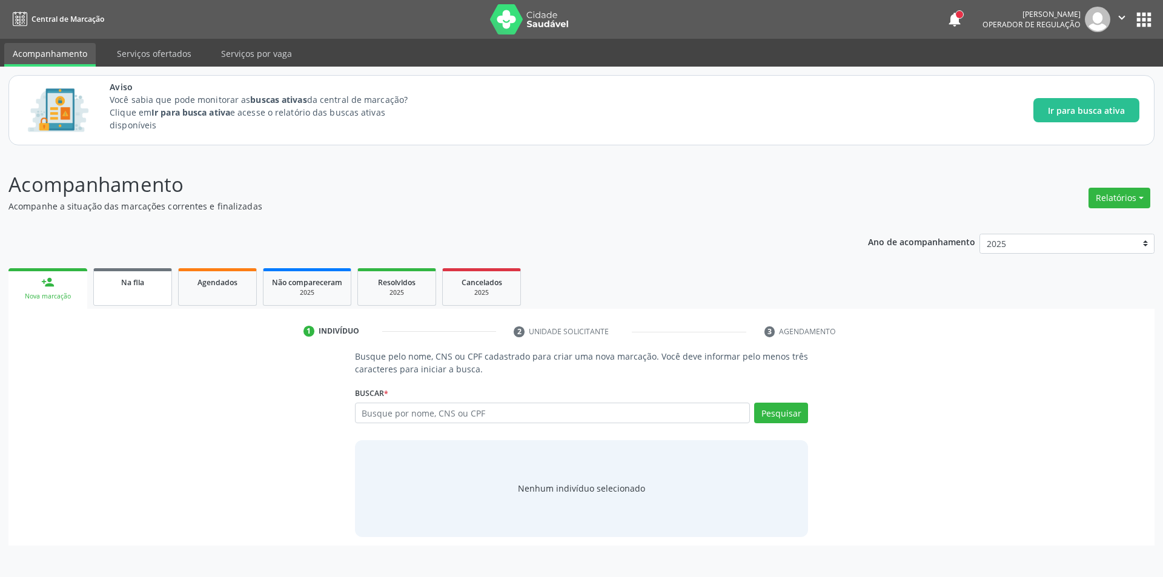
click at [150, 289] on link "Na fila" at bounding box center [132, 287] width 79 height 38
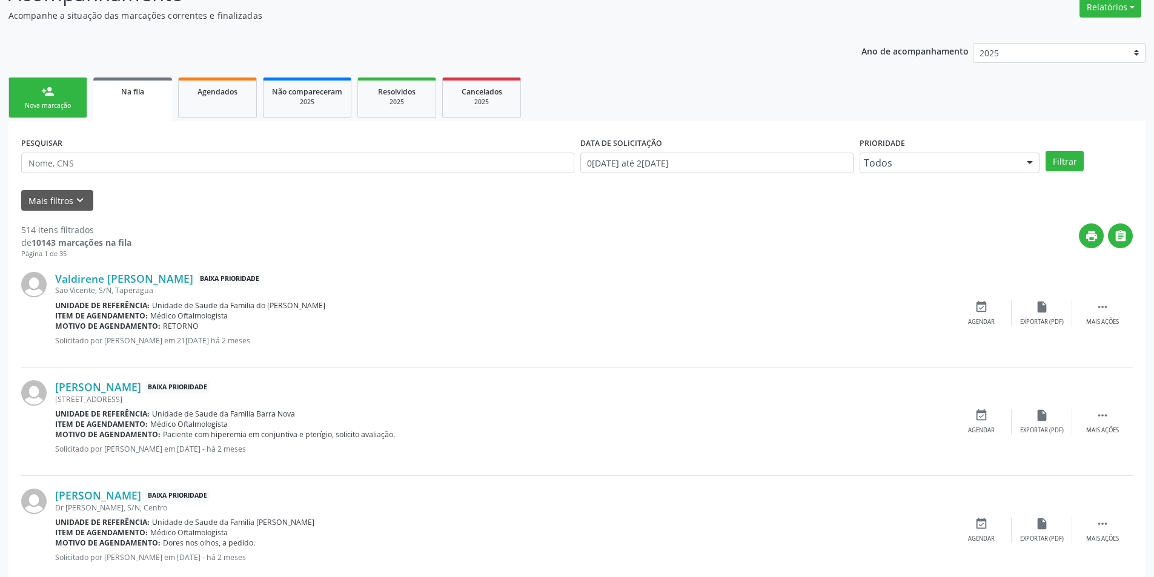
scroll to position [182, 0]
